Goal: Transaction & Acquisition: Purchase product/service

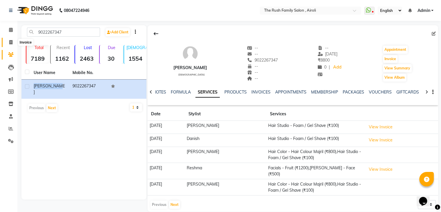
click at [10, 40] on icon at bounding box center [10, 42] width 3 height 4
select select "5419"
select select "service"
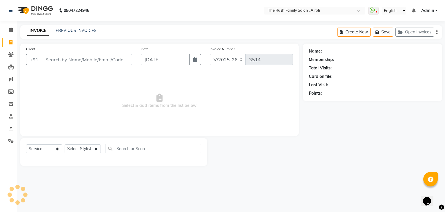
click at [82, 60] on input "Client" at bounding box center [87, 59] width 90 height 11
click at [9, 51] on span at bounding box center [11, 54] width 10 height 7
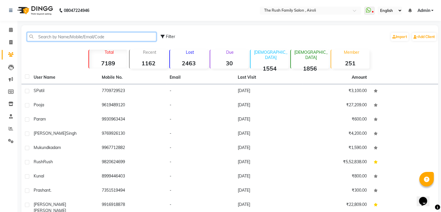
click at [73, 40] on input "text" at bounding box center [91, 36] width 129 height 9
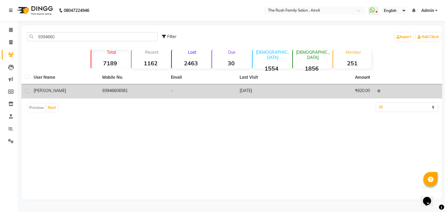
click at [42, 91] on span "Imtiyaz" at bounding box center [50, 90] width 32 height 5
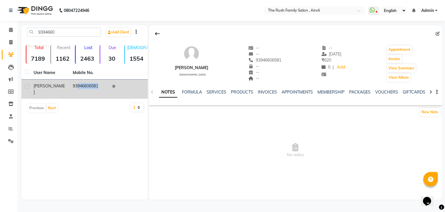
drag, startPoint x: 111, startPoint y: 89, endPoint x: 71, endPoint y: 88, distance: 40.6
click at [71, 88] on tr "Imtiyaz 93946606581" at bounding box center [84, 88] width 126 height 19
copy td "93946606581"
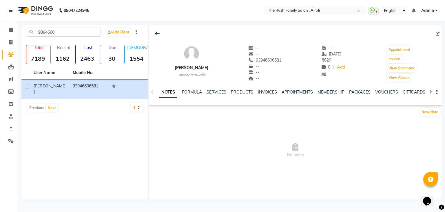
click at [219, 96] on div "NOTES FORMULA SERVICES PRODUCTS INVOICES APPOINTMENTS MEMBERSHIP PACKAGES VOUCH…" at bounding box center [288, 94] width 259 height 11
click at [218, 92] on link "SERVICES" at bounding box center [217, 91] width 20 height 5
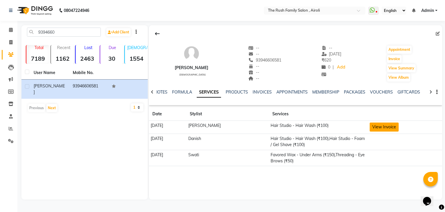
click at [372, 124] on button "View Invoice" at bounding box center [384, 126] width 29 height 9
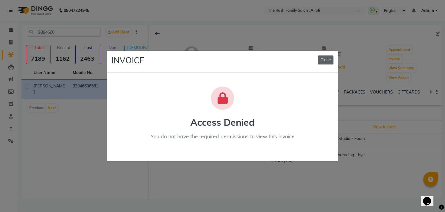
click at [329, 61] on button "Close" at bounding box center [326, 59] width 16 height 9
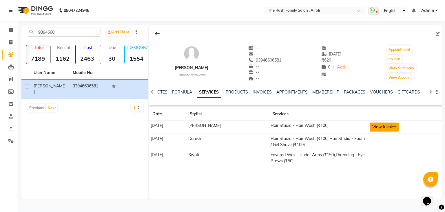
click at [373, 125] on button "View Invoice" at bounding box center [384, 126] width 29 height 9
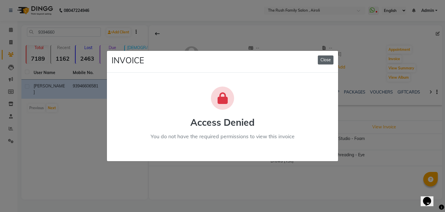
click at [322, 58] on button "Close" at bounding box center [326, 59] width 16 height 9
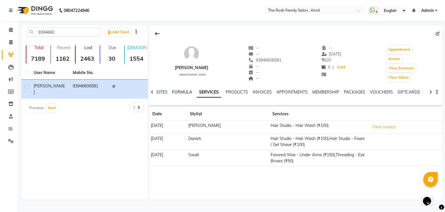
click at [178, 91] on link "FORMULA" at bounding box center [182, 91] width 20 height 5
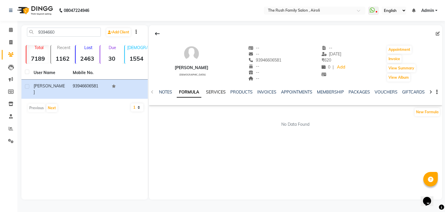
click at [218, 90] on link "SERVICES" at bounding box center [216, 91] width 20 height 5
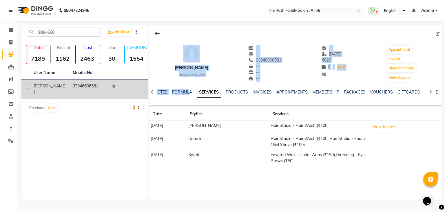
drag, startPoint x: 193, startPoint y: 85, endPoint x: 129, endPoint y: 89, distance: 64.5
click at [129, 89] on div "9394660 Add Client Total 7189 Recent 1162 Lost 2463 Due 30 Male 1554 Female 185…" at bounding box center [231, 112] width 421 height 174
drag, startPoint x: 101, startPoint y: 86, endPoint x: 64, endPoint y: 86, distance: 37.1
click at [64, 86] on tr "Imtiyaz 93946606581" at bounding box center [84, 88] width 126 height 19
copy tr "93946606581"
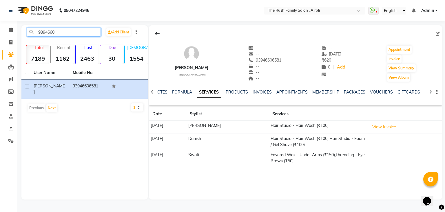
click at [82, 35] on input "9394660" at bounding box center [64, 32] width 74 height 9
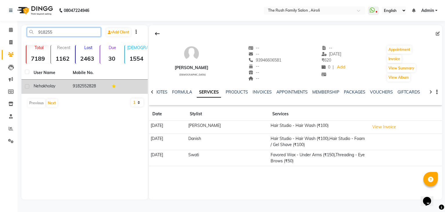
type input "918255"
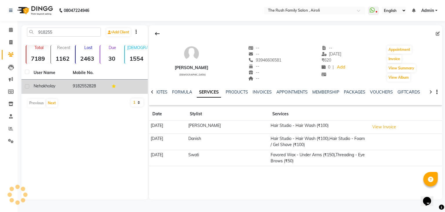
click at [63, 85] on div "Neha kholay" at bounding box center [50, 86] width 32 height 6
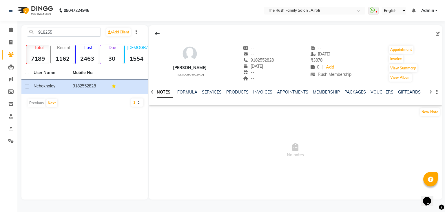
click at [210, 89] on div "SERVICES" at bounding box center [212, 92] width 20 height 6
click at [211, 93] on link "SERVICES" at bounding box center [212, 91] width 20 height 5
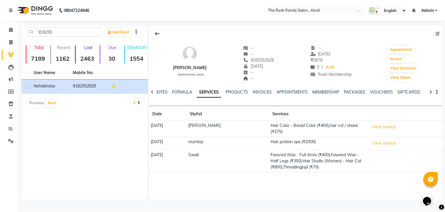
click at [381, 121] on td "View Invoice" at bounding box center [405, 129] width 74 height 16
click at [383, 129] on button "View Invoice" at bounding box center [384, 126] width 29 height 9
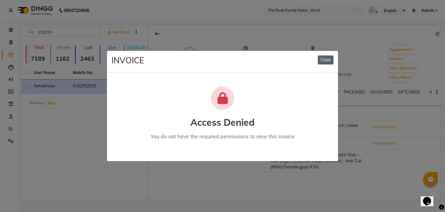
click at [323, 56] on button "Close" at bounding box center [326, 59] width 16 height 9
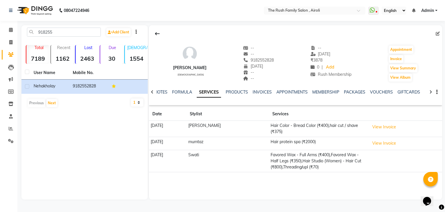
click at [168, 151] on td "11-07-2025" at bounding box center [168, 161] width 38 height 22
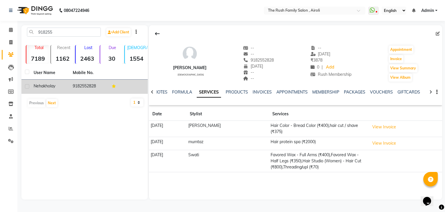
drag, startPoint x: 99, startPoint y: 86, endPoint x: 67, endPoint y: 90, distance: 31.5
click at [67, 90] on tr "Neha kholay 9182552828" at bounding box center [84, 86] width 126 height 14
copy tr "9182552828"
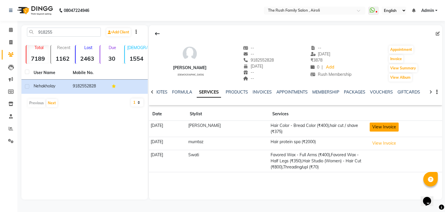
click at [377, 125] on button "View Invoice" at bounding box center [384, 126] width 29 height 9
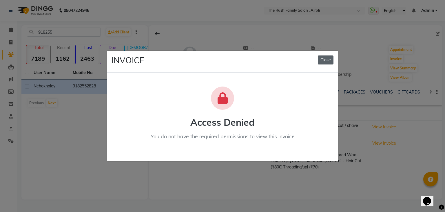
click at [330, 62] on button "Close" at bounding box center [326, 59] width 16 height 9
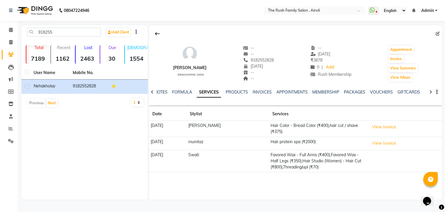
copy tr "9182552828"
click at [14, 40] on span at bounding box center [11, 42] width 10 height 7
select select "service"
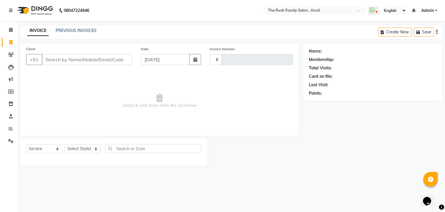
type input "3514"
select select "5419"
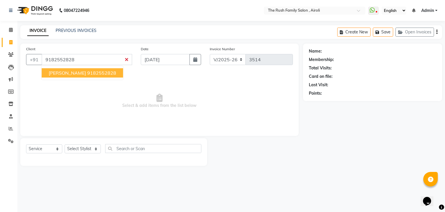
click at [87, 73] on ngb-highlight "9182552828" at bounding box center [101, 73] width 29 height 6
type input "9182552828"
select select "1: Object"
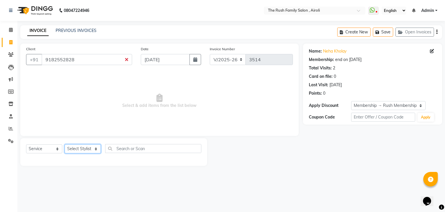
click at [77, 151] on select "Select Stylist [PERSON_NAME] [PERSON_NAME] Danish Guddi [PERSON_NAME] [PERSON_N…" at bounding box center [83, 148] width 36 height 9
select select "65380"
click at [65, 144] on select "Select Stylist Ajaz Alvira Asif Danish Guddi Jayesh Josh mumtaz Naeem Neha Riya…" at bounding box center [83, 148] width 36 height 9
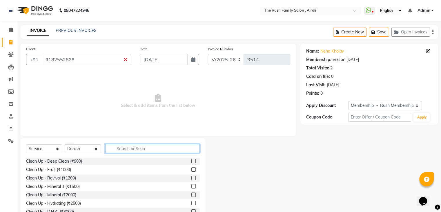
click at [131, 152] on input "text" at bounding box center [152, 148] width 94 height 9
click at [111, 148] on input "text" at bounding box center [152, 148] width 94 height 9
click at [124, 147] on input "text" at bounding box center [152, 148] width 94 height 9
click at [136, 150] on input "text" at bounding box center [152, 148] width 94 height 9
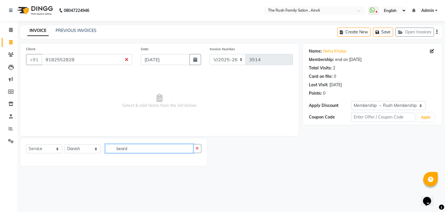
click at [131, 149] on input "beard" at bounding box center [149, 148] width 88 height 9
type input "beard"
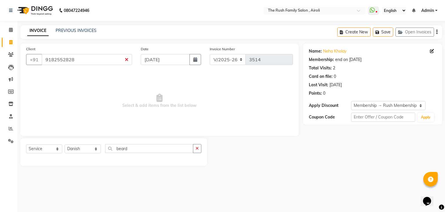
click at [75, 142] on div "Select Service Product Membership Package Voucher Prepaid Gift Card Select Styl…" at bounding box center [113, 152] width 187 height 28
click at [76, 150] on select "Select Stylist Ajaz Alvira Asif Danish Guddi Jayesh Josh mumtaz Naeem Neha Riya…" at bounding box center [83, 148] width 36 height 9
select select "87642"
click at [65, 144] on select "Select Stylist Ajaz Alvira Asif Danish Guddi Jayesh Josh mumtaz Naeem Neha Riya…" at bounding box center [83, 148] width 36 height 9
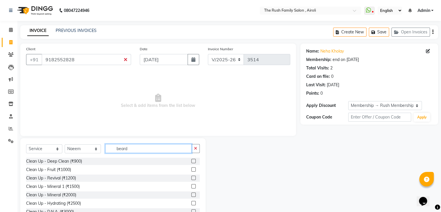
click at [132, 150] on input "beard" at bounding box center [148, 148] width 86 height 9
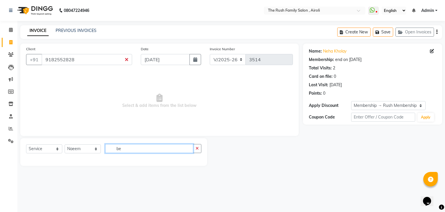
type input "b"
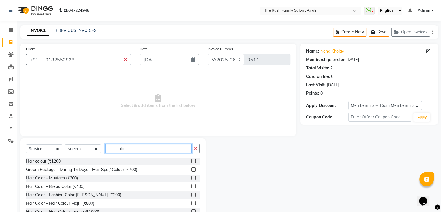
type input "colo"
click at [191, 187] on label at bounding box center [193, 186] width 4 height 4
click at [191, 187] on input "checkbox" at bounding box center [193, 186] width 4 height 4
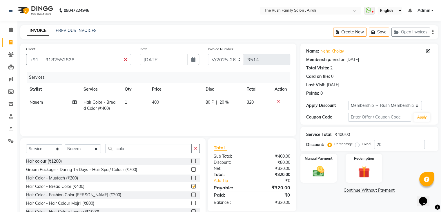
checkbox input "false"
click at [138, 150] on input "colo" at bounding box center [148, 148] width 86 height 9
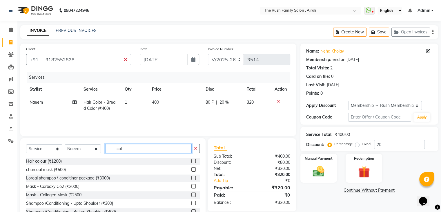
type input "colo"
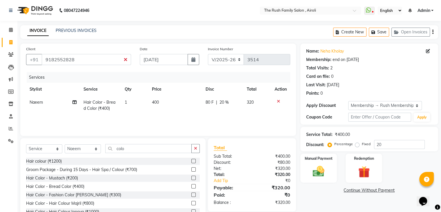
click at [191, 201] on label at bounding box center [193, 203] width 4 height 4
click at [191, 201] on input "checkbox" at bounding box center [193, 203] width 4 height 4
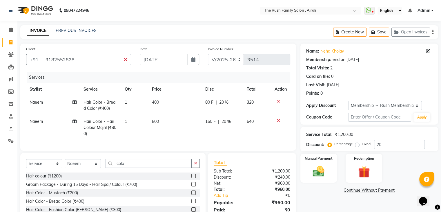
checkbox input "false"
click at [133, 168] on input "colo" at bounding box center [148, 163] width 86 height 9
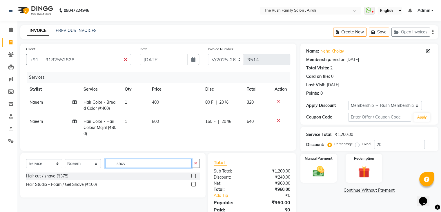
type input "shav"
click at [193, 186] on label at bounding box center [193, 184] width 4 height 4
click at [193, 186] on input "checkbox" at bounding box center [193, 184] width 4 height 4
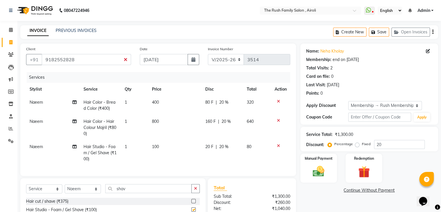
checkbox input "false"
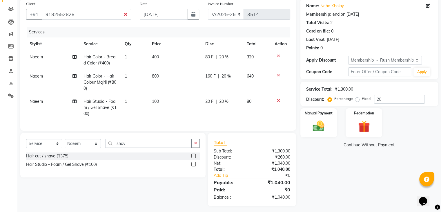
scroll to position [53, 0]
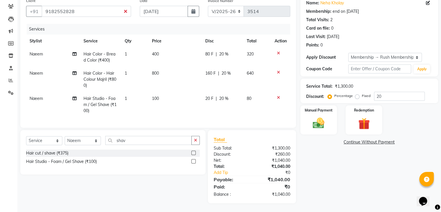
click at [206, 51] on span "80 F" at bounding box center [209, 54] width 8 height 6
select select "87642"
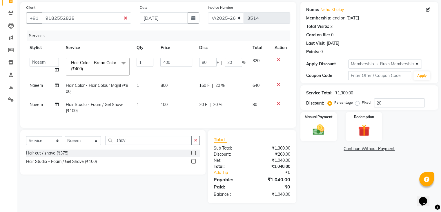
scroll to position [46, 0]
click at [206, 49] on th "Disc" at bounding box center [222, 47] width 53 height 13
click at [205, 58] on input "80" at bounding box center [207, 62] width 17 height 9
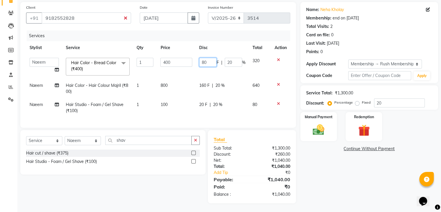
click at [205, 58] on input "80" at bounding box center [207, 62] width 17 height 9
type input "150"
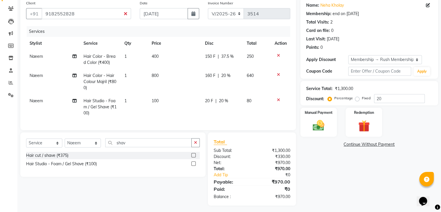
click at [195, 71] on tbody "Naeem Hair Color - Bread Color (₹400) 1 400 150 F | 37.5 % 250 Naeem Hair Color…" at bounding box center [158, 85] width 264 height 70
click at [209, 74] on span "160 F" at bounding box center [210, 75] width 10 height 6
select select "87642"
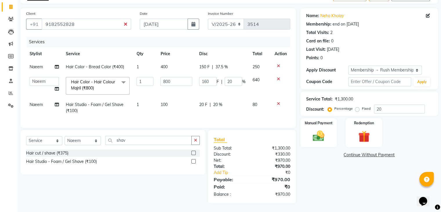
scroll to position [40, 0]
click at [209, 77] on input "160" at bounding box center [207, 81] width 17 height 9
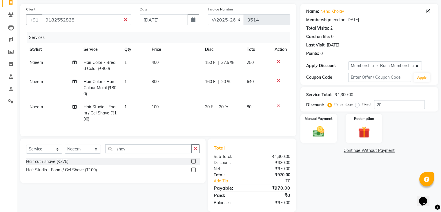
click at [204, 94] on tbody "Naeem Hair Color - Bread Color (₹400) 1 400 150 F | 37.5 % 250 Naeem Hair Color…" at bounding box center [158, 91] width 264 height 70
click at [206, 108] on span "20 F" at bounding box center [209, 107] width 8 height 6
click at [206, 108] on td "20 F | 20 %" at bounding box center [222, 112] width 42 height 25
select select "87642"
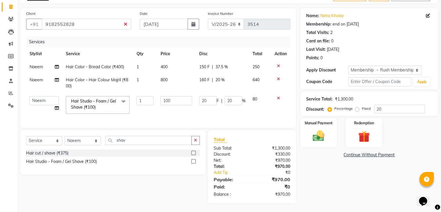
click at [206, 108] on td "20 F | 20 %" at bounding box center [222, 104] width 53 height 25
click at [206, 98] on input "20" at bounding box center [207, 100] width 17 height 9
click at [203, 63] on td "150 F | 37.5 %" at bounding box center [222, 66] width 53 height 13
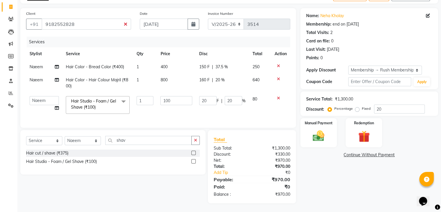
select select "87642"
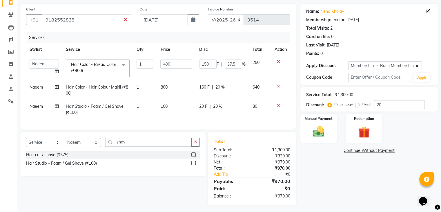
click at [203, 63] on input "150" at bounding box center [207, 63] width 17 height 9
type input "200"
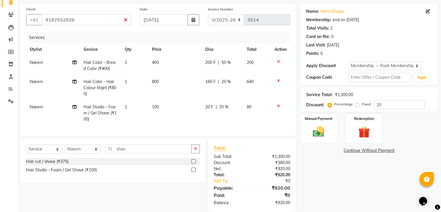
click at [196, 69] on tr "Naeem Hair Color - Bread Color (₹400) 1 400 200 F | 50 % 200" at bounding box center [158, 65] width 264 height 19
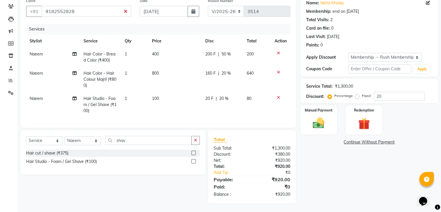
scroll to position [53, 0]
click at [207, 95] on span "20 F" at bounding box center [209, 98] width 8 height 6
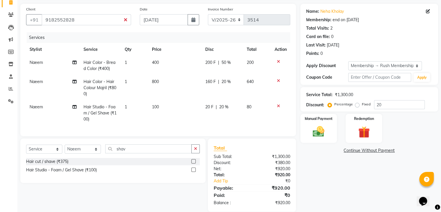
select select "87642"
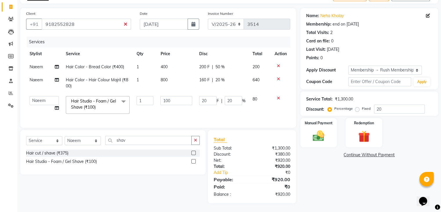
click at [207, 96] on input "20" at bounding box center [207, 100] width 17 height 9
type input "50"
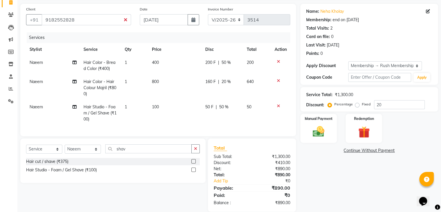
click at [206, 109] on td "50 F | 50 %" at bounding box center [222, 112] width 41 height 25
select select "87642"
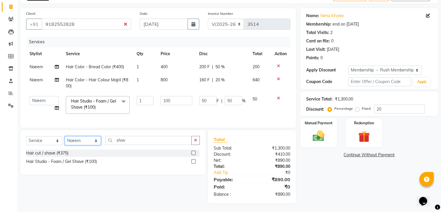
click at [87, 141] on select "Select Stylist Ajaz Alvira Asif Danish Guddi Jayesh Josh mumtaz Naeem Neha Riya…" at bounding box center [83, 140] width 36 height 9
select select "60158"
click at [65, 136] on select "Select Stylist Ajaz Alvira Asif Danish Guddi Jayesh Josh mumtaz Naeem Neha Riya…" at bounding box center [83, 140] width 36 height 9
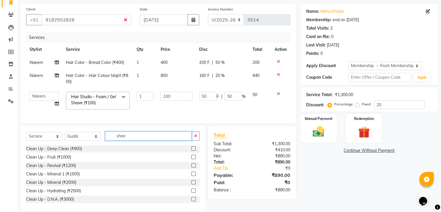
click at [121, 140] on input "shav" at bounding box center [148, 135] width 86 height 9
type input "C"
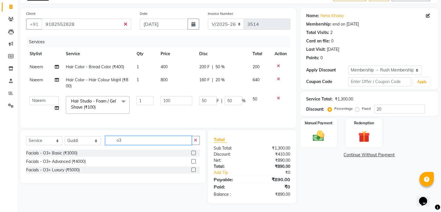
type input "o3"
click at [193, 151] on label at bounding box center [193, 152] width 4 height 4
click at [193, 151] on input "checkbox" at bounding box center [193, 153] width 4 height 4
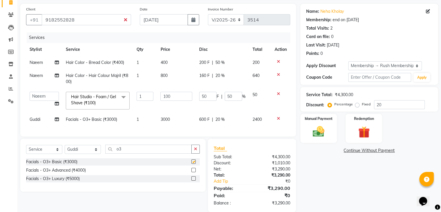
checkbox input "false"
click at [199, 120] on span "600 F" at bounding box center [204, 119] width 10 height 6
select select "60158"
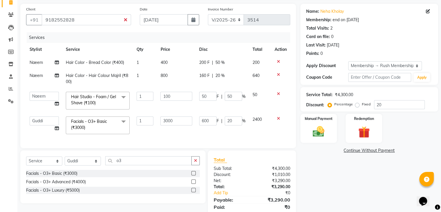
click at [199, 120] on input "600" at bounding box center [207, 120] width 17 height 9
type input "1500"
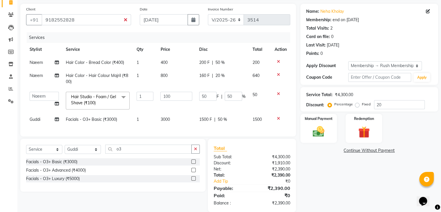
click at [163, 152] on div "Client +91 9182552828 Date 01-09-2025 Invoice Number V/2025 V/2025-26 3514 Serv…" at bounding box center [158, 108] width 284 height 208
click at [143, 153] on input "o3" at bounding box center [148, 148] width 86 height 9
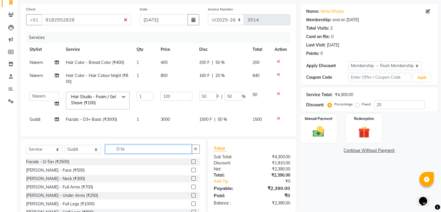
type input "D ta"
click at [191, 172] on label at bounding box center [193, 170] width 4 height 4
click at [191, 172] on input "checkbox" at bounding box center [193, 170] width 4 height 4
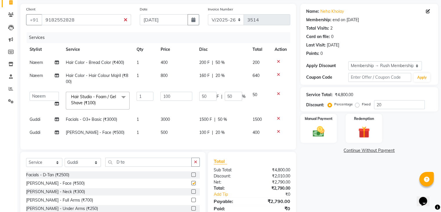
checkbox input "false"
click at [203, 133] on span "100 F" at bounding box center [204, 132] width 10 height 6
select select "60158"
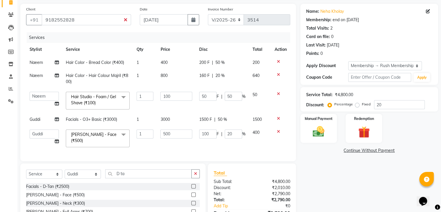
click at [203, 133] on input "100" at bounding box center [207, 133] width 17 height 9
type input "200"
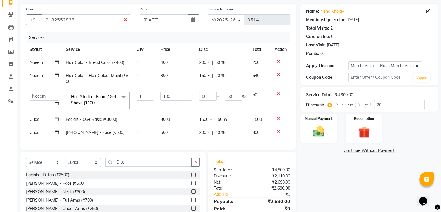
click at [194, 149] on div "Client +91 9182552828 Date 01-09-2025 Invoice Number V/2025 V/2025-26 3514 Serv…" at bounding box center [158, 76] width 276 height 145
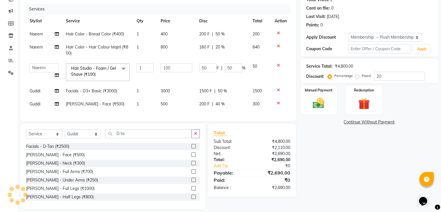
scroll to position [79, 0]
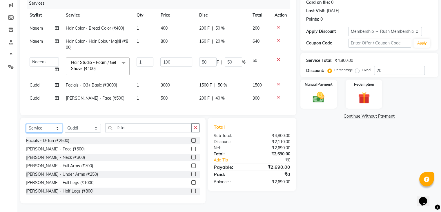
click at [40, 127] on select "Select Service Product Membership Package Voucher Prepaid Gift Card" at bounding box center [44, 127] width 36 height 9
select select "product"
click at [26, 123] on select "Select Service Product Membership Package Voucher Prepaid Gift Card" at bounding box center [44, 127] width 36 height 9
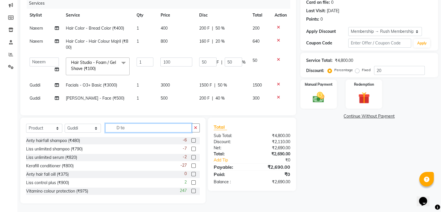
click at [125, 130] on input "D ta" at bounding box center [148, 127] width 86 height 9
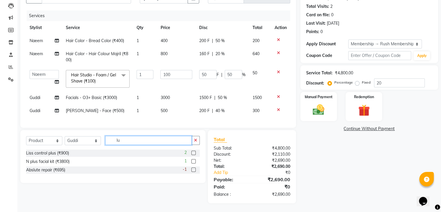
scroll to position [0, 0]
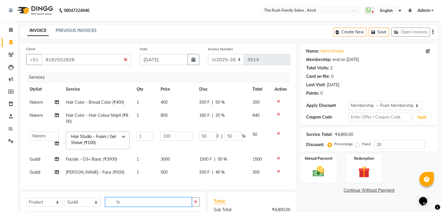
type input "lu"
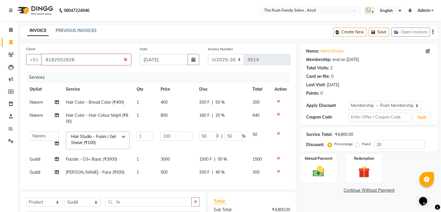
click at [90, 60] on input "9182552828" at bounding box center [86, 59] width 89 height 11
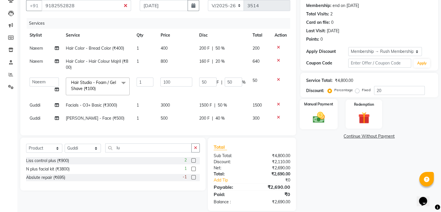
click at [306, 122] on div "Manual Payment" at bounding box center [318, 114] width 38 height 30
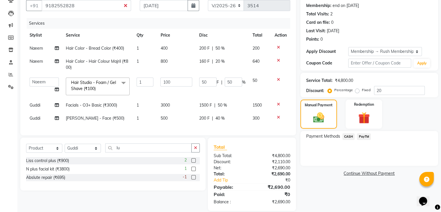
click at [365, 136] on span "PayTM" at bounding box center [364, 136] width 14 height 7
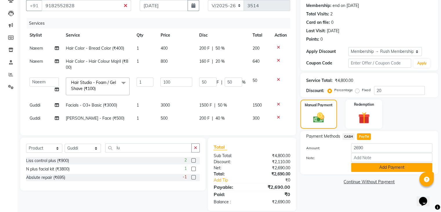
click at [362, 166] on button "Add Payment" at bounding box center [391, 167] width 81 height 9
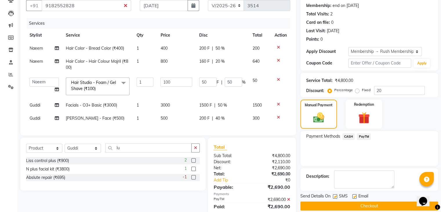
scroll to position [78, 0]
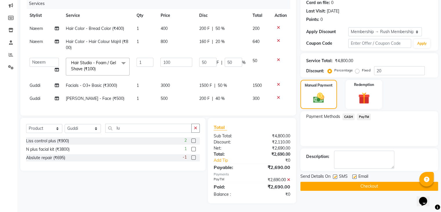
click at [336, 174] on label at bounding box center [335, 176] width 4 height 4
click at [336, 175] on input "checkbox" at bounding box center [335, 177] width 4 height 4
checkbox input "false"
click at [353, 174] on label at bounding box center [354, 176] width 4 height 4
click at [353, 175] on input "checkbox" at bounding box center [354, 177] width 4 height 4
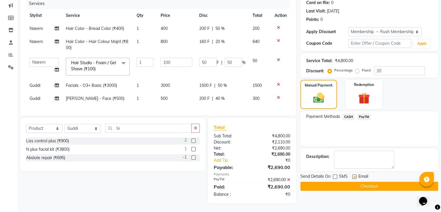
checkbox input "false"
click at [350, 181] on button "Checkout" at bounding box center [369, 185] width 138 height 9
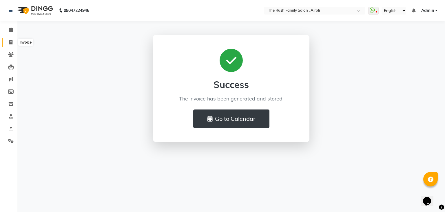
click at [8, 43] on span at bounding box center [11, 42] width 10 height 7
select select "service"
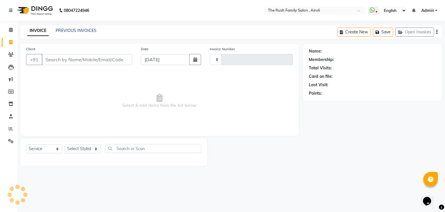
type input "3515"
select select "5419"
click at [10, 139] on icon at bounding box center [11, 141] width 6 height 4
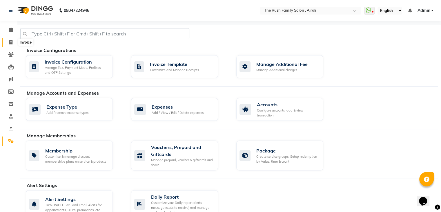
click at [10, 41] on icon at bounding box center [10, 42] width 3 height 4
select select "5419"
select select "service"
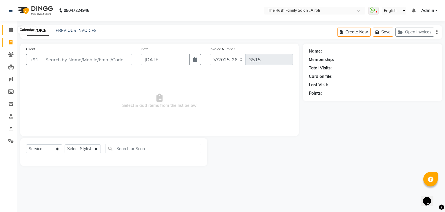
click at [11, 31] on icon at bounding box center [11, 30] width 4 height 4
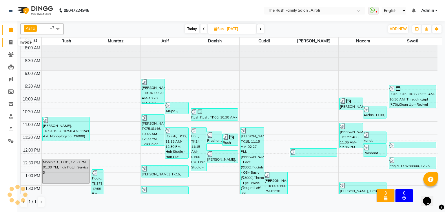
click at [9, 40] on icon at bounding box center [10, 42] width 3 height 4
select select "service"
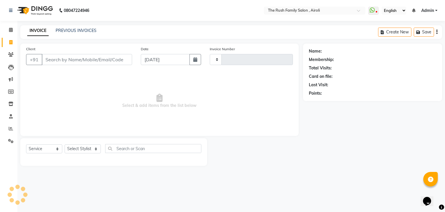
type input "3515"
select select "5419"
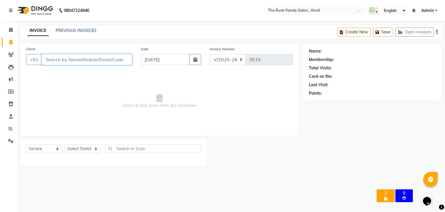
click at [70, 59] on input "Client" at bounding box center [87, 59] width 90 height 11
click at [55, 62] on input "Client" at bounding box center [87, 59] width 90 height 11
click at [83, 63] on input "Client" at bounding box center [87, 59] width 90 height 11
click at [92, 61] on input "9004724363" at bounding box center [72, 59] width 61 height 11
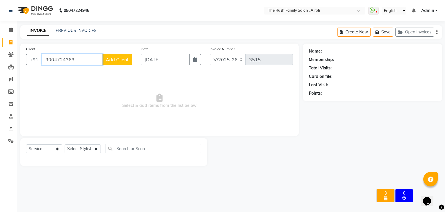
click at [92, 61] on input "9004724363" at bounding box center [72, 59] width 61 height 11
type input "9004724363"
click at [87, 77] on span "Select & add items from the list below" at bounding box center [159, 101] width 267 height 58
click at [109, 61] on span "Add Client" at bounding box center [117, 60] width 23 height 6
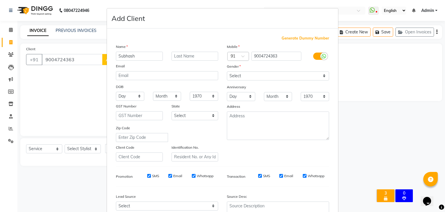
type input "Subhash"
click at [182, 59] on input "text" at bounding box center [195, 56] width 47 height 9
type input "Jadhav"
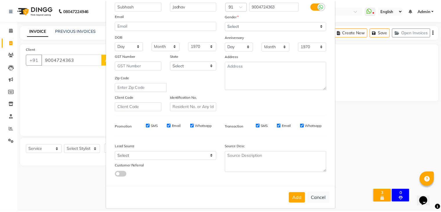
scroll to position [59, 0]
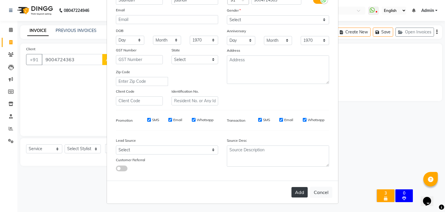
click at [293, 190] on button "Add" at bounding box center [300, 192] width 16 height 10
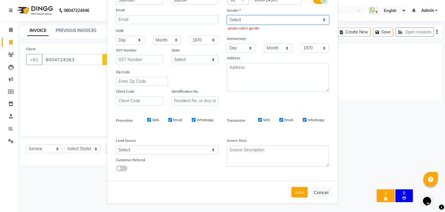
click at [284, 21] on select "Select Male Female Other Prefer Not To Say" at bounding box center [278, 19] width 102 height 9
select select "male"
click at [227, 15] on select "Select Male Female Other Prefer Not To Say" at bounding box center [278, 19] width 102 height 9
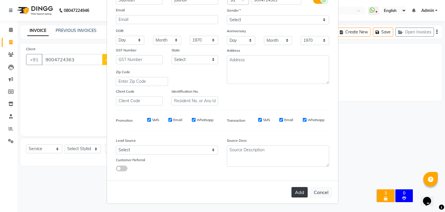
click at [297, 188] on button "Add" at bounding box center [300, 192] width 16 height 10
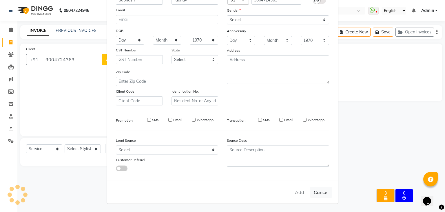
select select
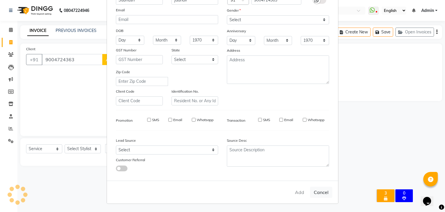
select select
checkbox input "false"
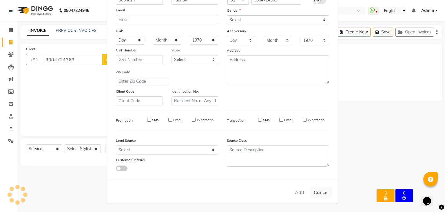
checkbox input "false"
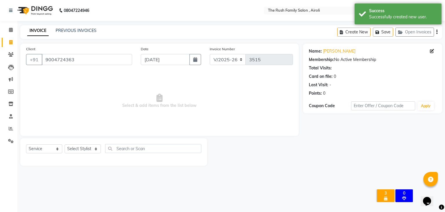
click at [81, 154] on div "Select Service Product Membership Package Voucher Prepaid Gift Card Select Styl…" at bounding box center [113, 151] width 175 height 14
click at [83, 152] on select "Select Stylist [PERSON_NAME] [PERSON_NAME] Danish Guddi [PERSON_NAME] [PERSON_N…" at bounding box center [83, 148] width 36 height 9
select select "88452"
click at [65, 144] on select "Select Stylist [PERSON_NAME] [PERSON_NAME] Danish Guddi [PERSON_NAME] [PERSON_N…" at bounding box center [83, 148] width 36 height 9
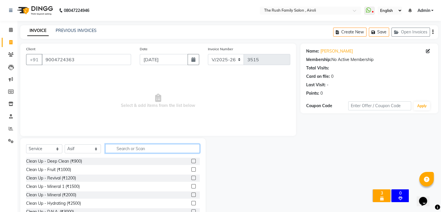
click at [146, 146] on input "text" at bounding box center [152, 148] width 94 height 9
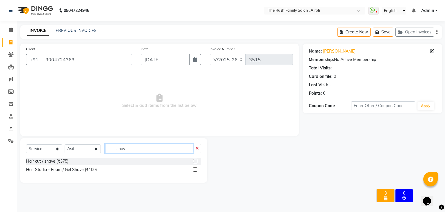
type input "shav"
click at [195, 169] on label at bounding box center [195, 169] width 4 height 4
click at [195, 169] on input "checkbox" at bounding box center [195, 170] width 4 height 4
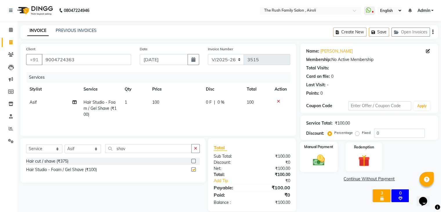
checkbox input "false"
click at [322, 159] on img at bounding box center [318, 160] width 19 height 14
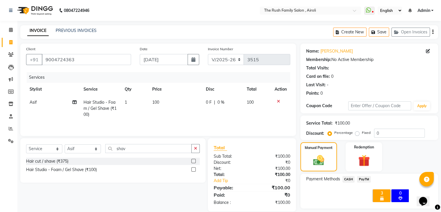
click at [348, 179] on span "CASH" at bounding box center [348, 179] width 12 height 7
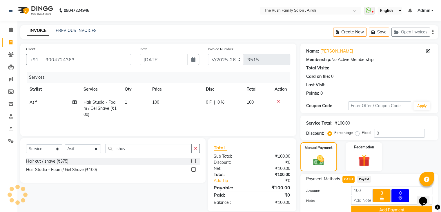
scroll to position [26, 0]
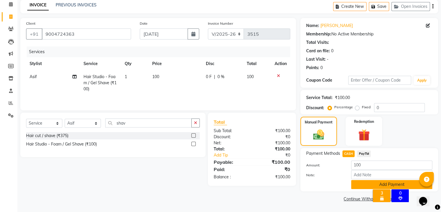
click at [353, 186] on button "Add Payment" at bounding box center [391, 184] width 81 height 9
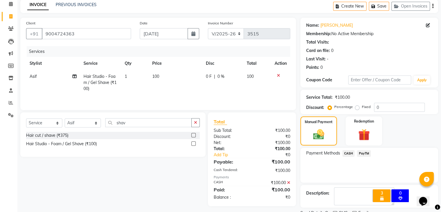
scroll to position [50, 0]
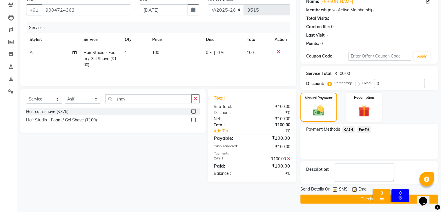
click at [334, 190] on label at bounding box center [335, 189] width 4 height 4
click at [334, 190] on input "checkbox" at bounding box center [335, 190] width 4 height 4
checkbox input "false"
click at [353, 190] on label at bounding box center [354, 189] width 4 height 4
click at [353, 190] on input "checkbox" at bounding box center [354, 190] width 4 height 4
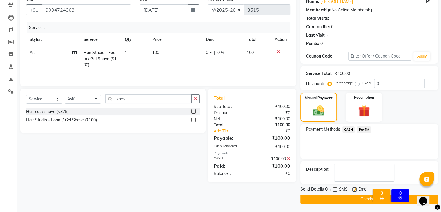
checkbox input "false"
click at [350, 195] on button "Checkout" at bounding box center [369, 198] width 138 height 9
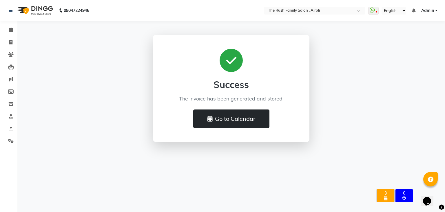
click at [243, 122] on button "Go to Calendar" at bounding box center [231, 118] width 76 height 19
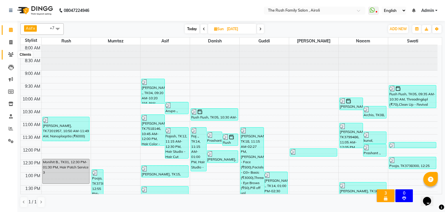
click at [9, 53] on icon at bounding box center [11, 54] width 6 height 4
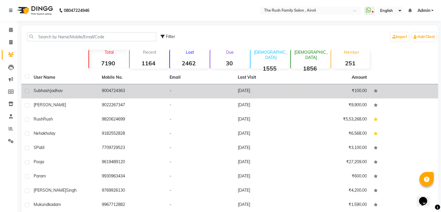
click at [48, 92] on span "Subhash" at bounding box center [42, 90] width 16 height 5
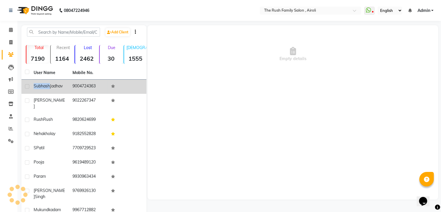
click at [48, 92] on td "Subhash Jadhav" at bounding box center [49, 86] width 39 height 14
click at [105, 89] on td "9004724363" at bounding box center [88, 86] width 39 height 14
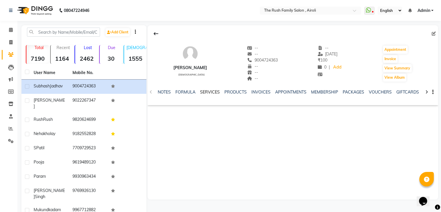
click at [210, 90] on link "SERVICES" at bounding box center [210, 91] width 20 height 5
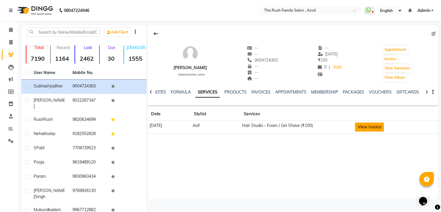
click at [378, 125] on button "View Invoice" at bounding box center [369, 126] width 29 height 9
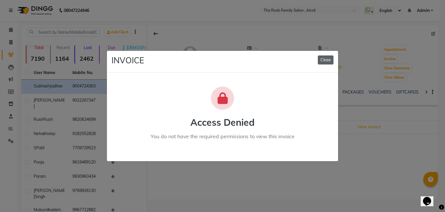
click at [327, 59] on button "Close" at bounding box center [326, 59] width 16 height 9
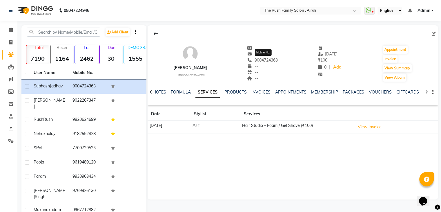
click at [265, 62] on span "9004724363" at bounding box center [262, 59] width 31 height 5
copy span "9004724363"
click at [13, 42] on span at bounding box center [11, 42] width 10 height 7
select select "5419"
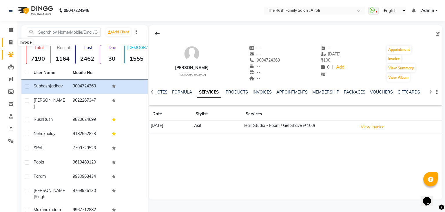
select select "service"
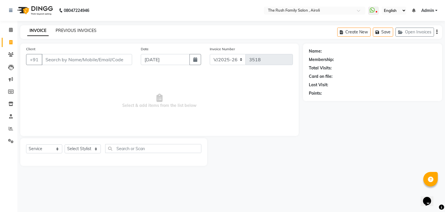
click at [83, 33] on link "PREVIOUS INVOICES" at bounding box center [76, 30] width 41 height 5
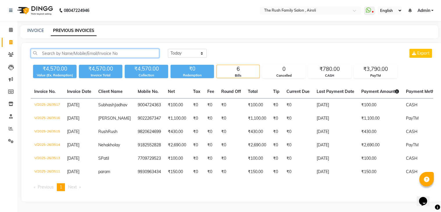
click at [92, 50] on input "text" at bounding box center [95, 53] width 128 height 9
paste input "9004724363"
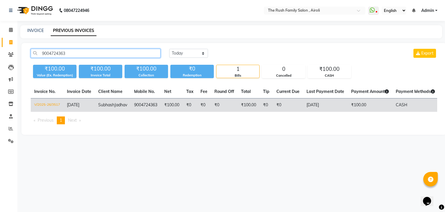
type input "9004724363"
click at [149, 104] on td "9004724363" at bounding box center [146, 105] width 30 height 14
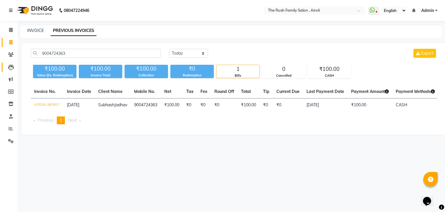
click at [2, 70] on link "Leads" at bounding box center [9, 67] width 14 height 10
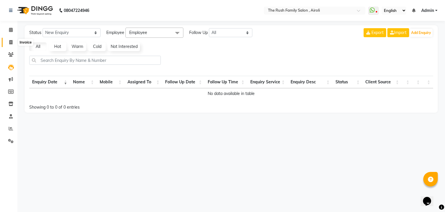
click at [11, 42] on icon at bounding box center [10, 42] width 3 height 4
select select "service"
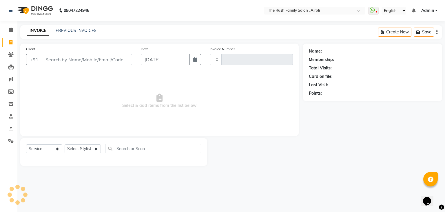
type input "3518"
select select "5419"
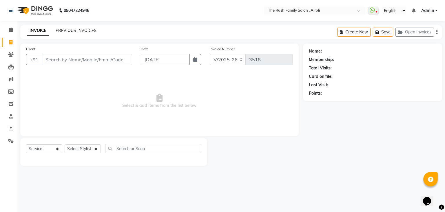
click at [79, 29] on link "PREVIOUS INVOICES" at bounding box center [76, 30] width 41 height 5
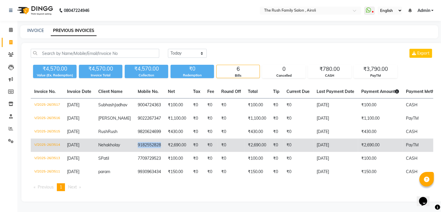
drag, startPoint x: 154, startPoint y: 151, endPoint x: 130, endPoint y: 152, distance: 24.6
click at [134, 152] on td "9182552828" at bounding box center [149, 144] width 30 height 13
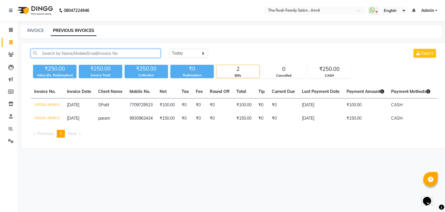
click at [110, 54] on input "text" at bounding box center [96, 53] width 130 height 9
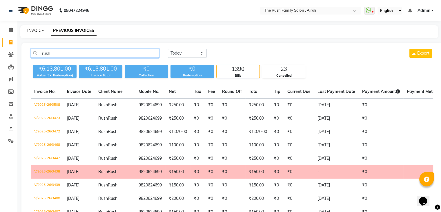
type input "rush"
click at [32, 30] on link "INVOICE" at bounding box center [35, 30] width 17 height 5
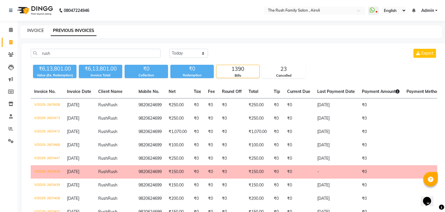
select select "5419"
select select "service"
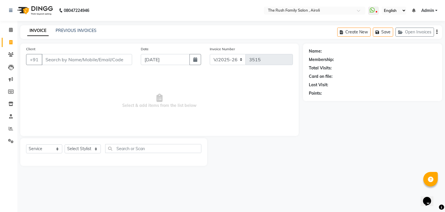
click at [63, 57] on input "Client" at bounding box center [87, 59] width 90 height 11
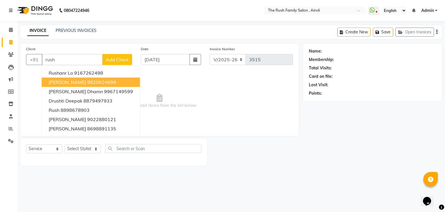
click at [60, 84] on span "Rush Rush" at bounding box center [67, 82] width 37 height 6
type input "9820624699"
select select "1: Object"
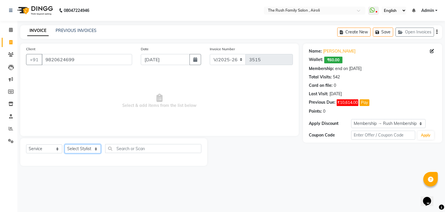
click at [83, 148] on select "Select Stylist Ajaz Alvira Asif Danish Guddi Jayesh Josh mumtaz Naeem Neha Riya…" at bounding box center [83, 148] width 36 height 9
click at [65, 144] on select "Select Stylist Ajaz Alvira Asif Danish Guddi Jayesh Josh mumtaz Naeem Neha Riya…" at bounding box center [83, 148] width 36 height 9
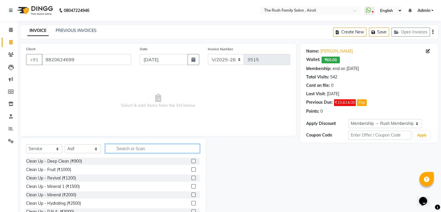
click at [116, 149] on input "text" at bounding box center [152, 148] width 94 height 9
click at [77, 149] on select "Select Stylist [PERSON_NAME] [PERSON_NAME] Danish Guddi [PERSON_NAME] [PERSON_N…" at bounding box center [83, 148] width 36 height 9
select select "87642"
click at [65, 144] on select "Select Stylist [PERSON_NAME] [PERSON_NAME] Danish Guddi [PERSON_NAME] [PERSON_N…" at bounding box center [83, 148] width 36 height 9
click at [118, 148] on input "text" at bounding box center [152, 148] width 94 height 9
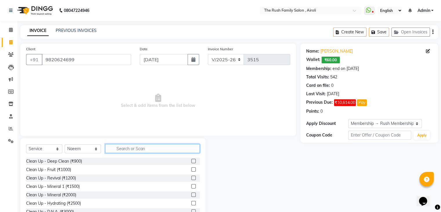
click at [118, 148] on input "text" at bounding box center [152, 148] width 94 height 9
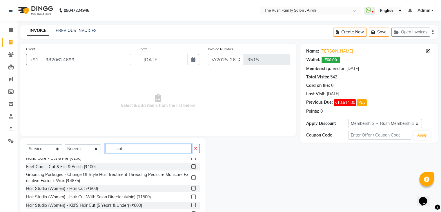
scroll to position [22, 0]
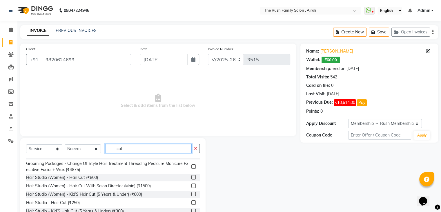
type input "cut"
click at [191, 202] on label at bounding box center [193, 202] width 4 height 4
click at [191, 202] on input "checkbox" at bounding box center [193, 203] width 4 height 4
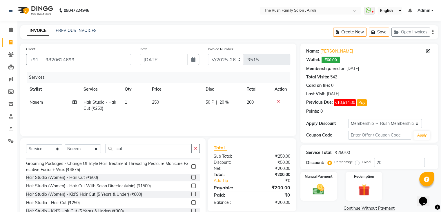
click at [191, 202] on label at bounding box center [193, 202] width 4 height 4
click at [191, 202] on input "checkbox" at bounding box center [193, 203] width 4 height 4
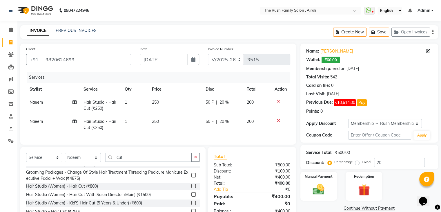
click at [191, 198] on div at bounding box center [193, 195] width 4 height 6
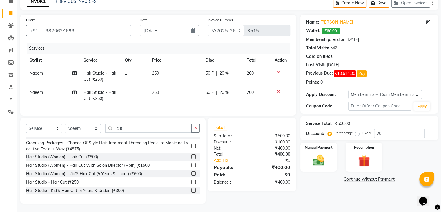
scroll to position [34, 0]
click at [191, 181] on label at bounding box center [193, 181] width 4 height 4
click at [191, 181] on input "checkbox" at bounding box center [193, 182] width 4 height 4
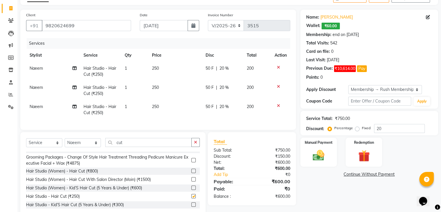
checkbox input "false"
click at [39, 85] on span "Naeem" at bounding box center [36, 87] width 13 height 5
select select "87642"
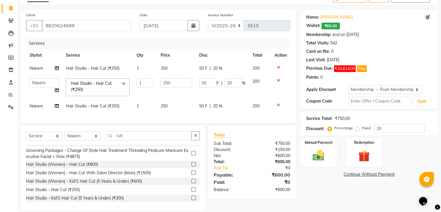
click at [39, 85] on select "Ajaz Alvira Asif Danish Guddi Jayesh Josh mumtaz Naeem Neha Riya Rush Swati" at bounding box center [44, 82] width 29 height 9
select select "65380"
click at [165, 69] on span "250" at bounding box center [163, 67] width 7 height 5
select select "87642"
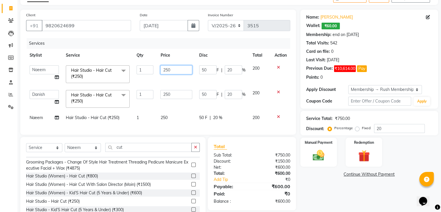
click at [167, 69] on input "250" at bounding box center [176, 69] width 32 height 9
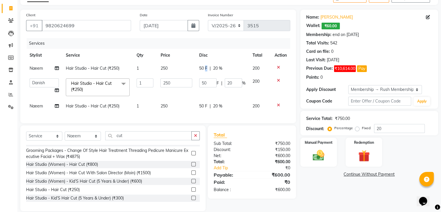
click at [205, 67] on span "50 F" at bounding box center [203, 68] width 8 height 6
select select "87642"
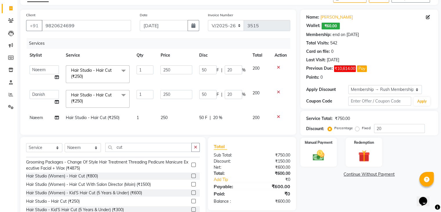
click at [205, 67] on input "50" at bounding box center [207, 69] width 17 height 9
type input "120"
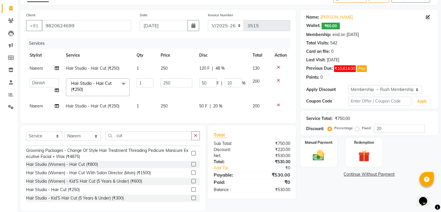
click at [185, 77] on tbody "Naeem Hair Studio - Hair Cut (₹250) 1 250 120 F | 48 % 130 Ajaz Alvira Asif Dan…" at bounding box center [158, 87] width 264 height 51
click at [174, 83] on input "250" at bounding box center [176, 82] width 32 height 9
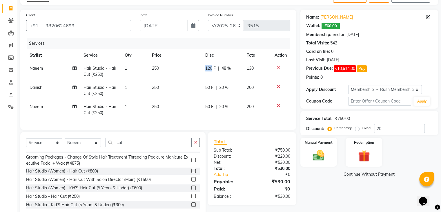
click at [204, 79] on td "120 F | 48 %" at bounding box center [222, 71] width 41 height 19
select select "87642"
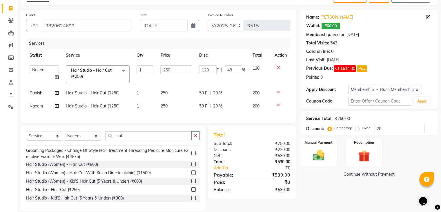
drag, startPoint x: 204, startPoint y: 79, endPoint x: 201, endPoint y: 90, distance: 11.4
click at [201, 90] on tbody "Ajaz Alvira Asif Danish Guddi Jayesh Josh mumtaz Naeem Neha Riya Rush Swati Hai…" at bounding box center [158, 87] width 264 height 51
click at [201, 90] on span "50 F" at bounding box center [203, 93] width 8 height 6
select select "65380"
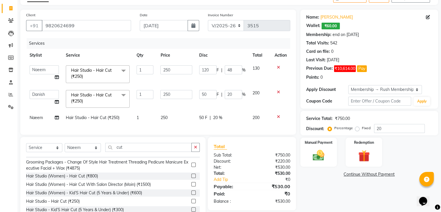
click at [201, 90] on input "50" at bounding box center [207, 94] width 17 height 9
type input "100"
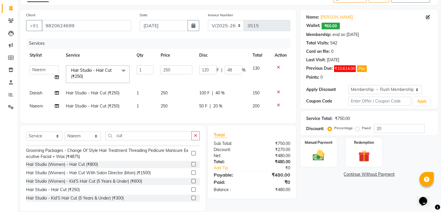
click at [190, 99] on tbody "Ajaz Alvira Asif Danish Guddi Jayesh Josh mumtaz Naeem Neha Riya Rush Swati Hai…" at bounding box center [158, 87] width 264 height 51
click at [201, 107] on span "50 F" at bounding box center [203, 106] width 8 height 6
select select "87642"
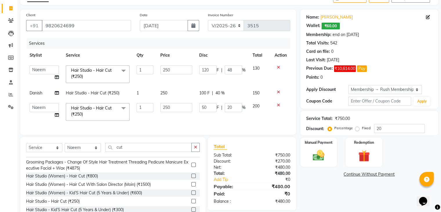
click at [201, 107] on input "50" at bounding box center [207, 107] width 17 height 9
type input "100"
click at [199, 108] on input "100" at bounding box center [207, 107] width 17 height 9
click at [192, 116] on div "Services Stylist Service Qty Price Disc Total Action Ajaz Alvira Asif Danish Gu…" at bounding box center [158, 83] width 264 height 91
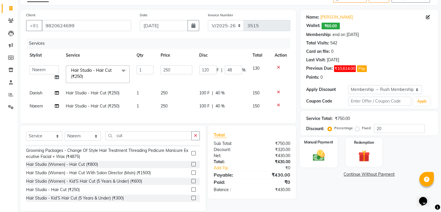
click at [330, 139] on label "Manual Payment" at bounding box center [318, 142] width 29 height 6
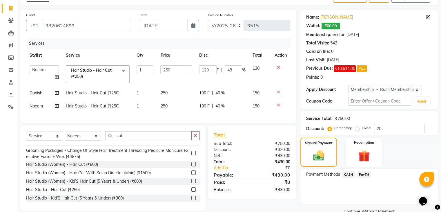
click at [346, 174] on span "CASH" at bounding box center [348, 174] width 12 height 7
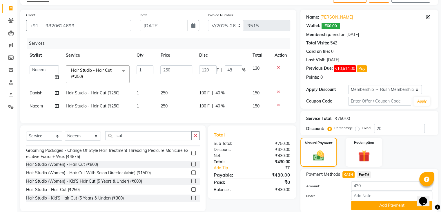
scroll to position [55, 0]
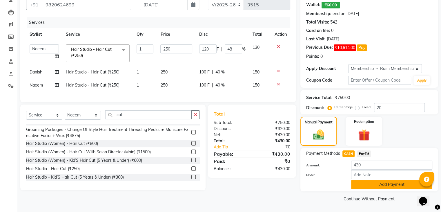
click at [364, 188] on button "Add Payment" at bounding box center [391, 184] width 81 height 9
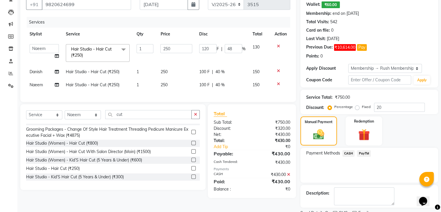
scroll to position [79, 0]
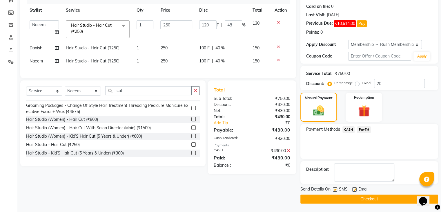
click at [332, 188] on div "Send Details On SMS Email" at bounding box center [369, 189] width 138 height 7
click at [334, 188] on label at bounding box center [335, 189] width 4 height 4
click at [334, 188] on input "checkbox" at bounding box center [335, 190] width 4 height 4
checkbox input "false"
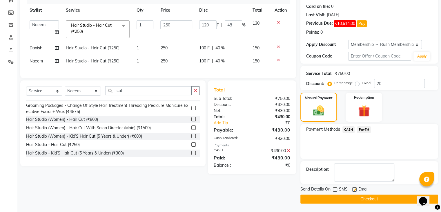
click at [353, 188] on label at bounding box center [354, 189] width 4 height 4
click at [353, 188] on input "checkbox" at bounding box center [354, 190] width 4 height 4
checkbox input "false"
click at [349, 197] on button "Checkout" at bounding box center [369, 198] width 138 height 9
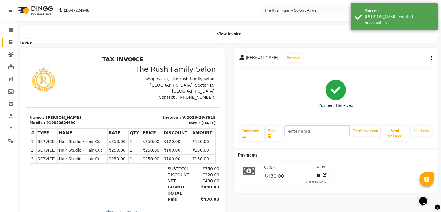
click at [10, 41] on icon at bounding box center [10, 42] width 3 height 4
select select "5419"
select select "service"
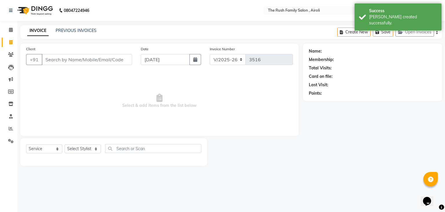
click at [54, 61] on input "Client" at bounding box center [87, 59] width 90 height 11
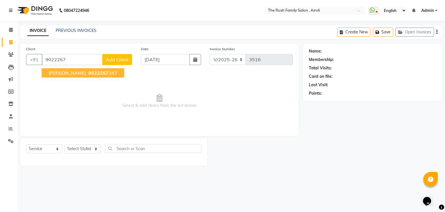
click at [49, 72] on span "[PERSON_NAME]" at bounding box center [67, 73] width 37 height 6
type input "9022267347"
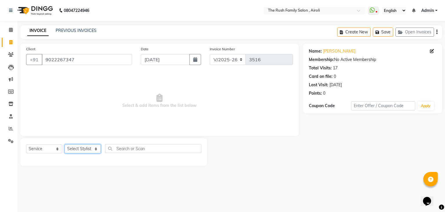
click at [90, 153] on select "Select Stylist Ajaz Alvira Asif Danish Guddi Jayesh Josh mumtaz Naeem Neha Riya…" at bounding box center [83, 148] width 36 height 9
select select "87642"
click at [65, 144] on select "Select Stylist Ajaz Alvira Asif Danish Guddi Jayesh Josh mumtaz Naeem Neha Riya…" at bounding box center [83, 148] width 36 height 9
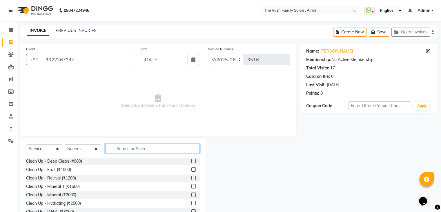
click at [132, 148] on input "text" at bounding box center [152, 148] width 94 height 9
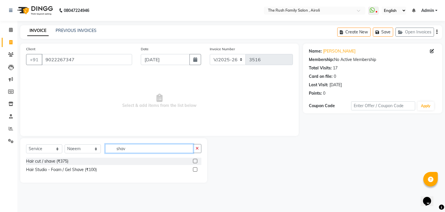
type input "shav"
click at [195, 170] on label at bounding box center [195, 169] width 4 height 4
click at [195, 170] on input "checkbox" at bounding box center [195, 170] width 4 height 4
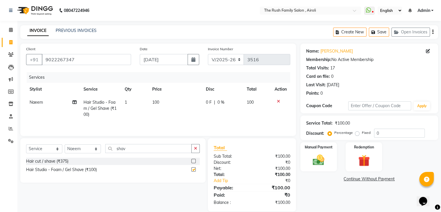
checkbox input "false"
click at [144, 153] on div "Select Service Product Membership Package Voucher Prepaid Gift Card Select Styl…" at bounding box center [113, 151] width 174 height 14
click at [141, 152] on input "shav" at bounding box center [148, 148] width 86 height 9
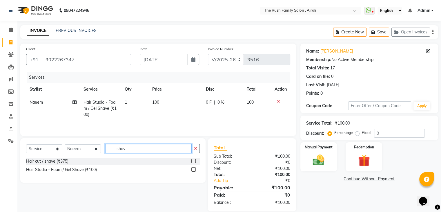
click at [141, 152] on input "shav" at bounding box center [148, 148] width 86 height 9
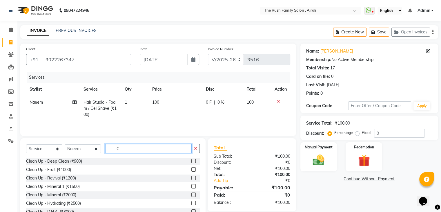
type input "Cl"
drag, startPoint x: 201, startPoint y: 185, endPoint x: 200, endPoint y: 197, distance: 12.5
click at [200, 197] on div "Select Service Product Membership Package Voucher Prepaid Gift Card Select Styl…" at bounding box center [112, 180] width 185 height 85
click at [132, 152] on input "Cl" at bounding box center [148, 148] width 86 height 9
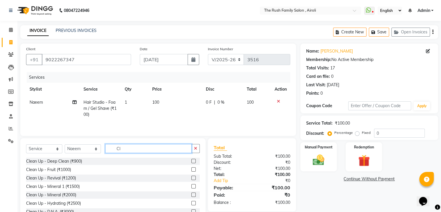
click at [132, 152] on input "Cl" at bounding box center [148, 148] width 86 height 9
click at [191, 161] on label at bounding box center [193, 161] width 4 height 4
click at [191, 161] on input "checkbox" at bounding box center [193, 161] width 4 height 4
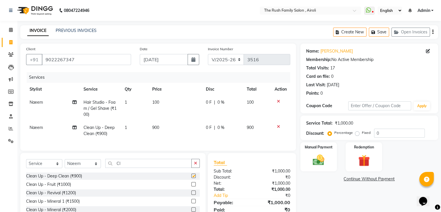
checkbox input "false"
click at [135, 167] on input "Cl" at bounding box center [148, 163] width 86 height 9
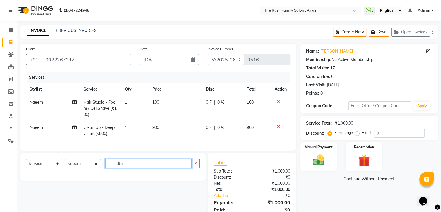
click at [135, 168] on input "dta" at bounding box center [148, 163] width 86 height 9
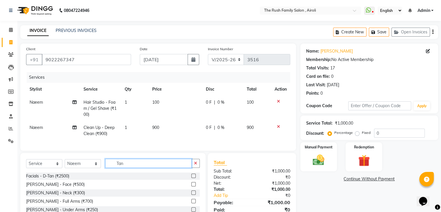
type input "Tan"
click at [191, 186] on label at bounding box center [193, 184] width 4 height 4
click at [191, 186] on input "checkbox" at bounding box center [193, 184] width 4 height 4
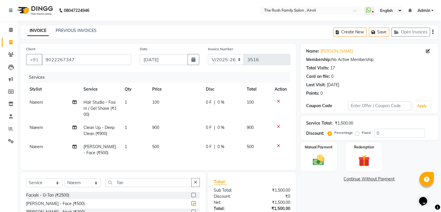
checkbox input "false"
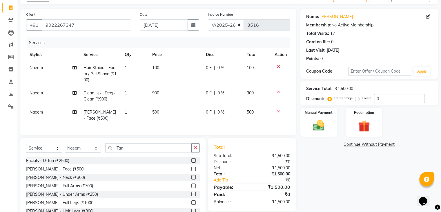
scroll to position [31, 0]
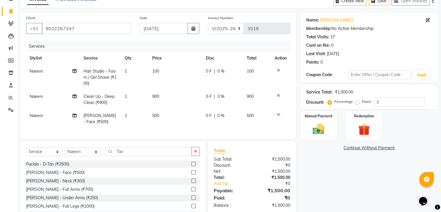
click at [207, 96] on span "0 F" at bounding box center [209, 96] width 6 height 6
select select "87642"
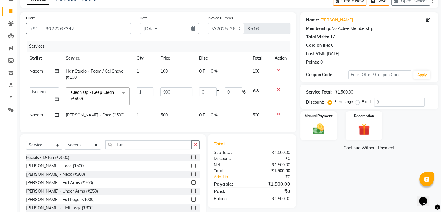
click at [207, 96] on input "0" at bounding box center [207, 91] width 17 height 9
type input "200"
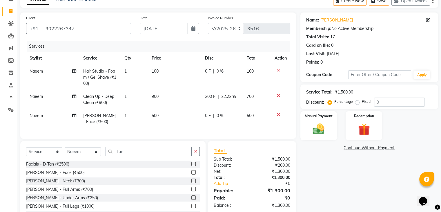
click at [186, 107] on td "900" at bounding box center [174, 99] width 53 height 19
select select "87642"
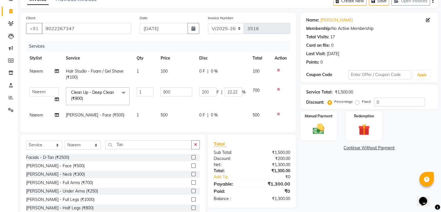
click at [199, 116] on span "0 F" at bounding box center [202, 115] width 6 height 6
select select "87642"
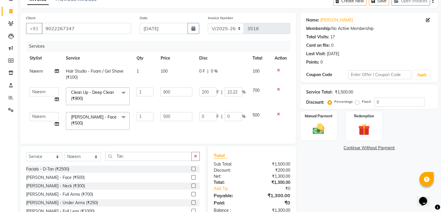
click at [199, 116] on input "0" at bounding box center [207, 116] width 17 height 9
type input "200"
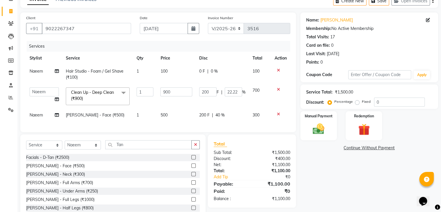
click at [184, 126] on div "Services Stylist Service Qty Price Disc Total Action Naeem Hair Studio - Foam /…" at bounding box center [158, 83] width 264 height 85
click at [51, 93] on select "Ajaz Alvira Asif Danish Guddi Jayesh Josh mumtaz Naeem Neha Riya Rush Swati" at bounding box center [44, 91] width 29 height 9
select select "87162"
click at [33, 114] on span "Naeem" at bounding box center [36, 114] width 13 height 5
select select "87642"
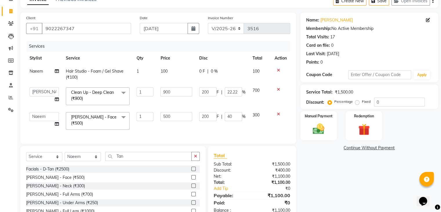
click at [33, 114] on select "Ajaz Alvira Asif Danish Guddi Jayesh Josh mumtaz Naeem Neha Riya Rush Swati" at bounding box center [44, 116] width 29 height 9
select select "87162"
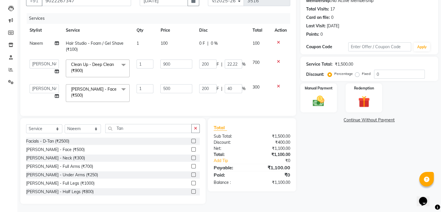
scroll to position [61, 0]
click at [316, 90] on div "Manual Payment" at bounding box center [318, 97] width 38 height 30
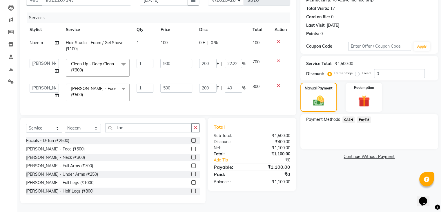
click at [367, 120] on span "PayTM" at bounding box center [364, 119] width 14 height 7
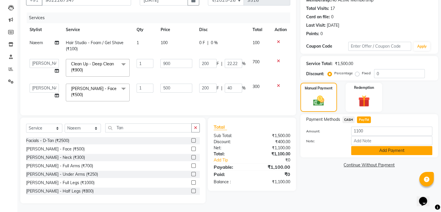
click at [366, 149] on button "Add Payment" at bounding box center [391, 150] width 81 height 9
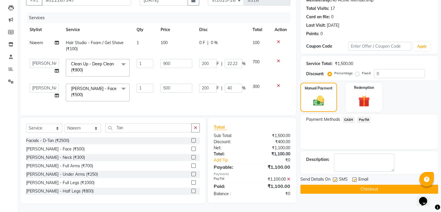
scroll to position [61, 0]
click at [334, 177] on label at bounding box center [335, 179] width 4 height 4
click at [334, 178] on input "checkbox" at bounding box center [335, 180] width 4 height 4
checkbox input "false"
click at [355, 177] on label at bounding box center [354, 179] width 4 height 4
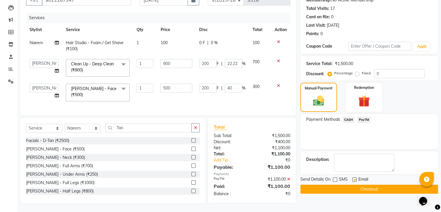
click at [355, 178] on input "checkbox" at bounding box center [354, 180] width 4 height 4
checkbox input "false"
click at [344, 192] on div "Name: Bhalchandra Membership: No Active Membership Total Visits: 17 Card on fil…" at bounding box center [371, 93] width 142 height 219
click at [346, 188] on button "Checkout" at bounding box center [369, 188] width 138 height 9
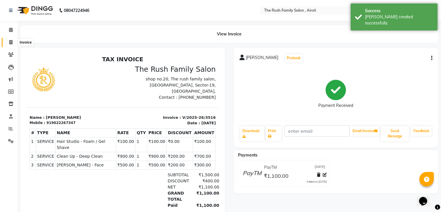
click at [8, 41] on span at bounding box center [11, 42] width 10 height 7
select select "service"
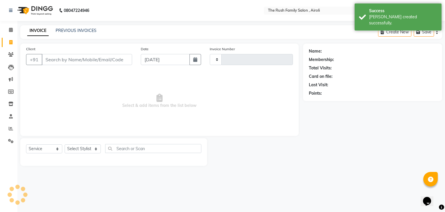
type input "3517"
select select "5419"
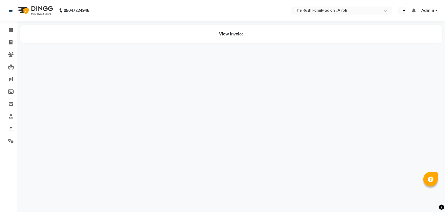
select select "en"
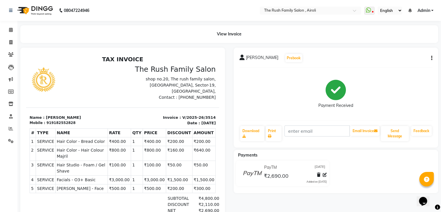
click at [66, 120] on div "919182552828" at bounding box center [60, 122] width 29 height 5
copy div "919182552828"
click at [12, 43] on icon at bounding box center [10, 42] width 3 height 4
select select "5419"
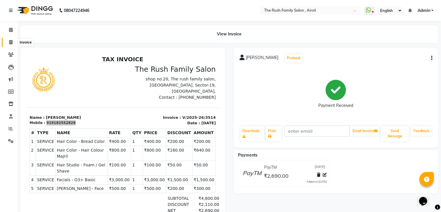
select select "service"
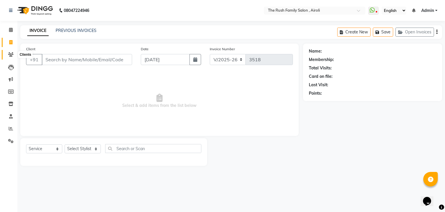
click at [11, 51] on span at bounding box center [11, 54] width 10 height 7
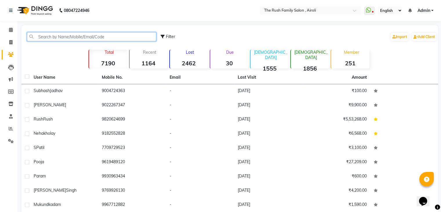
click at [56, 34] on input "text" at bounding box center [91, 36] width 129 height 9
paste input "919182552828"
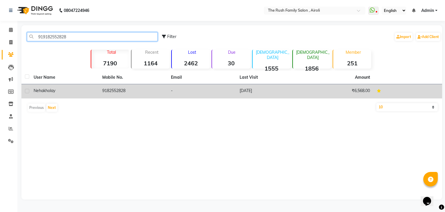
type input "919182552828"
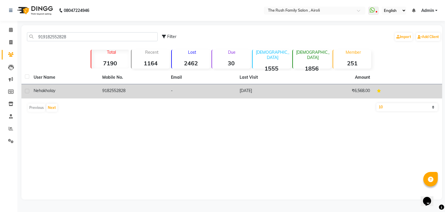
click at [107, 90] on td "9182552828" at bounding box center [133, 91] width 69 height 14
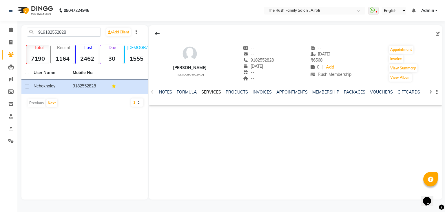
click at [211, 90] on link "SERVICES" at bounding box center [211, 91] width 20 height 5
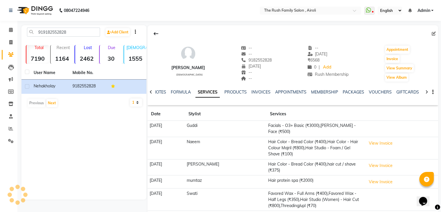
click at [211, 90] on link "SERVICES" at bounding box center [207, 92] width 24 height 10
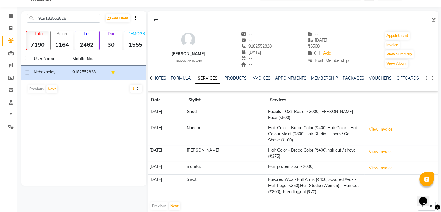
scroll to position [17, 0]
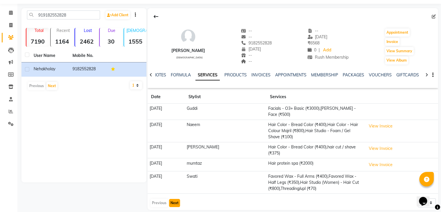
click at [177, 199] on button "Next" at bounding box center [174, 203] width 11 height 8
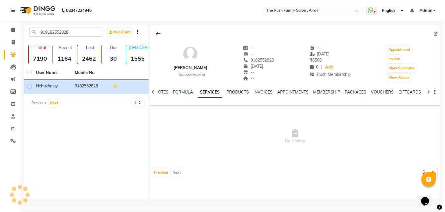
scroll to position [0, 0]
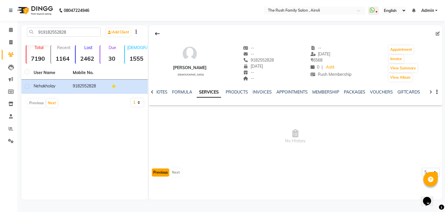
click at [159, 174] on button "Previous" at bounding box center [160, 172] width 17 height 8
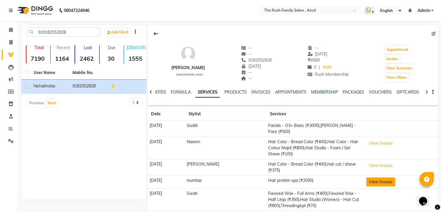
click at [383, 178] on button "View Invoice" at bounding box center [380, 181] width 29 height 9
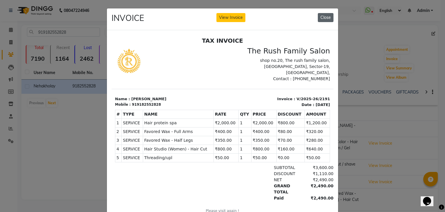
click at [328, 18] on button "Close" at bounding box center [326, 17] width 16 height 9
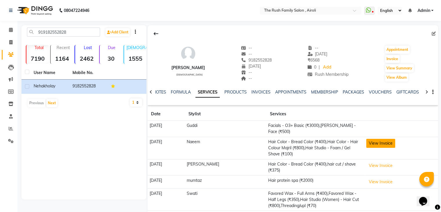
click at [366, 139] on button "View Invoice" at bounding box center [380, 143] width 29 height 9
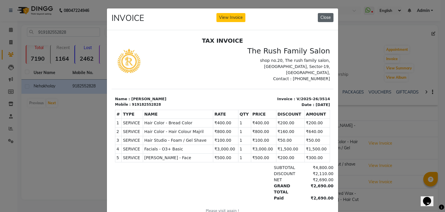
click at [322, 17] on button "Close" at bounding box center [326, 17] width 16 height 9
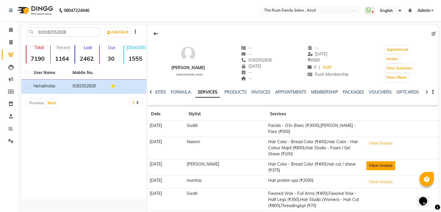
click at [367, 161] on button "View Invoice" at bounding box center [380, 165] width 29 height 9
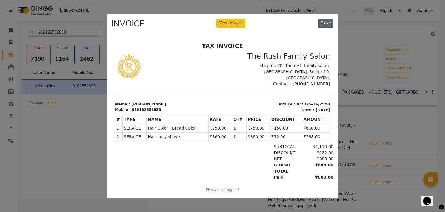
click at [322, 21] on button "Close" at bounding box center [326, 23] width 16 height 9
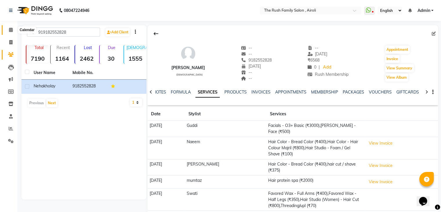
click at [9, 30] on icon at bounding box center [11, 30] width 4 height 4
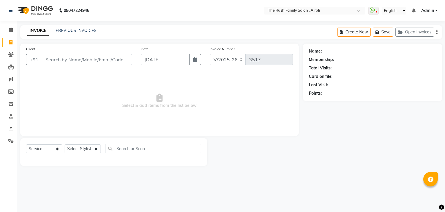
select select "5419"
select select "service"
click at [65, 58] on input "Client" at bounding box center [87, 59] width 90 height 11
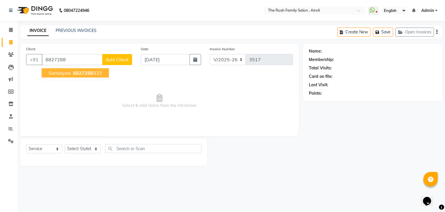
click at [59, 74] on span "Somaiyaa" at bounding box center [60, 73] width 22 height 6
type input "8827288332"
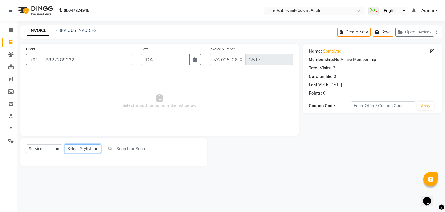
click at [92, 151] on select "Select Stylist [PERSON_NAME] [PERSON_NAME] Danish Guddi [PERSON_NAME] [PERSON_N…" at bounding box center [83, 148] width 36 height 9
select select "77430"
click at [65, 144] on select "Select Stylist [PERSON_NAME] [PERSON_NAME] Danish Guddi [PERSON_NAME] [PERSON_N…" at bounding box center [83, 148] width 36 height 9
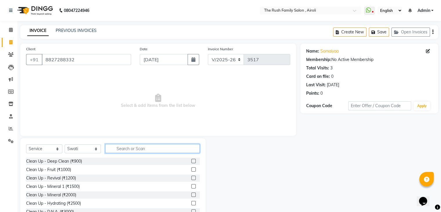
click at [128, 148] on input "text" at bounding box center [152, 148] width 94 height 9
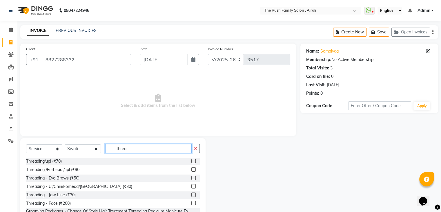
type input "threa"
click at [191, 178] on label at bounding box center [193, 177] width 4 height 4
click at [191, 178] on input "checkbox" at bounding box center [193, 178] width 4 height 4
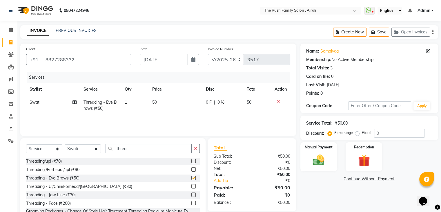
checkbox input "false"
click at [304, 155] on div "Manual Payment" at bounding box center [318, 156] width 38 height 30
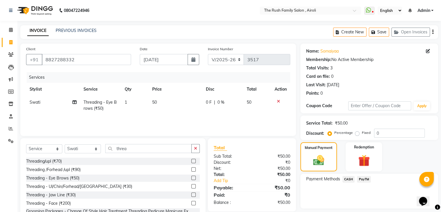
click at [363, 176] on span "PayTM" at bounding box center [364, 179] width 14 height 7
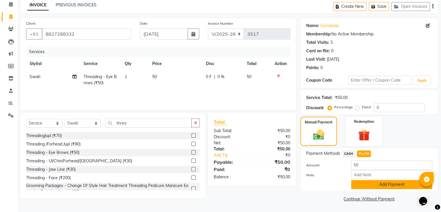
click at [384, 183] on button "Add Payment" at bounding box center [391, 184] width 81 height 9
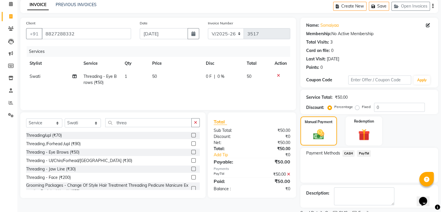
scroll to position [50, 0]
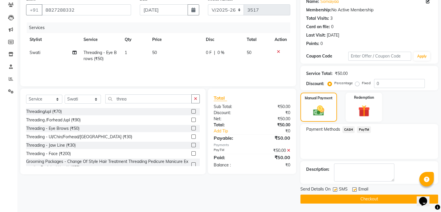
click at [334, 188] on label at bounding box center [335, 189] width 4 height 4
click at [334, 188] on input "checkbox" at bounding box center [335, 190] width 4 height 4
checkbox input "false"
click at [352, 189] on label at bounding box center [354, 189] width 4 height 4
click at [352, 189] on input "checkbox" at bounding box center [354, 190] width 4 height 4
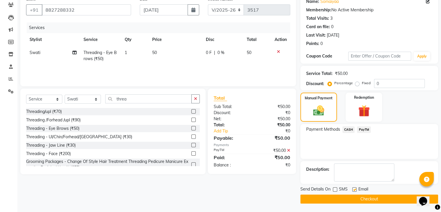
checkbox input "false"
click at [349, 194] on button "Checkout" at bounding box center [369, 198] width 138 height 9
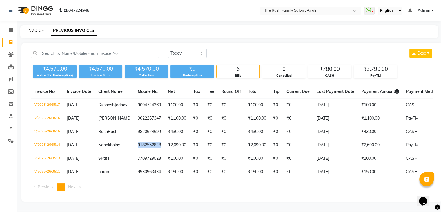
click at [37, 29] on link "INVOICE" at bounding box center [35, 30] width 17 height 5
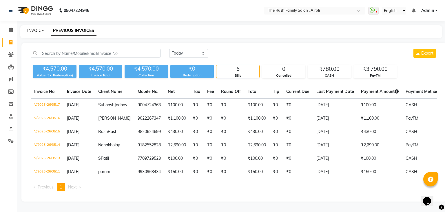
select select "5419"
select select "service"
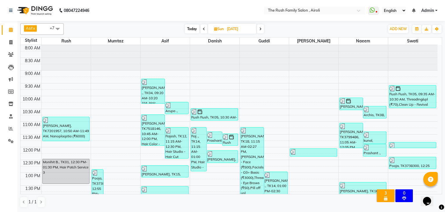
click at [220, 32] on span "[DATE]" at bounding box center [232, 29] width 48 height 10
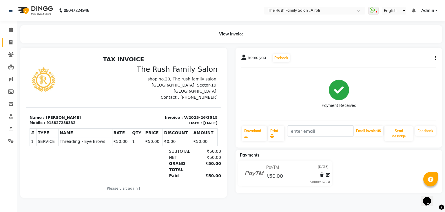
click at [11, 46] on link "Invoice" at bounding box center [9, 43] width 14 height 10
select select "5419"
select select "service"
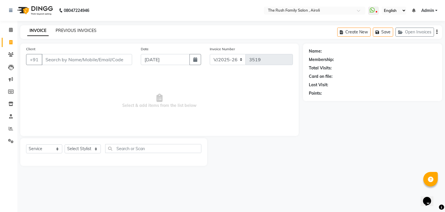
click at [84, 32] on link "PREVIOUS INVOICES" at bounding box center [76, 30] width 41 height 5
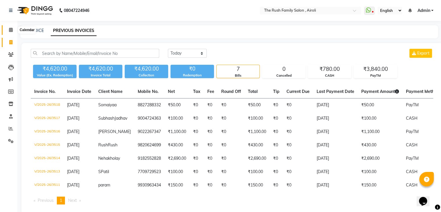
click at [9, 30] on icon at bounding box center [11, 30] width 4 height 4
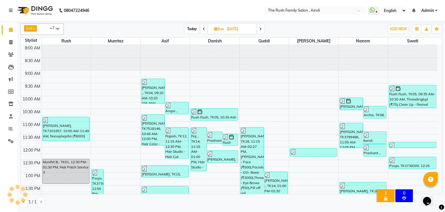
scroll to position [203, 0]
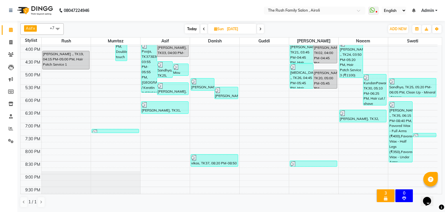
click at [224, 25] on span "Sun 31-08-2025" at bounding box center [232, 29] width 48 height 10
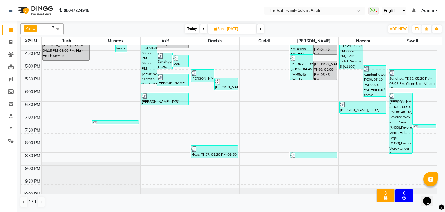
scroll to position [220, 0]
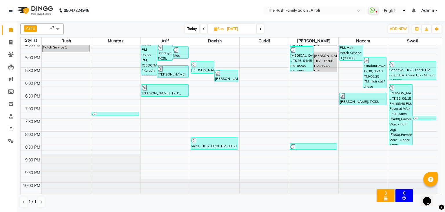
click at [226, 32] on input "[DATE]" at bounding box center [239, 29] width 29 height 9
select select "8"
select select "2025"
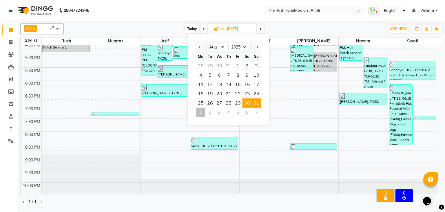
click at [248, 105] on span "30" at bounding box center [247, 102] width 9 height 9
type input "30-08-2025"
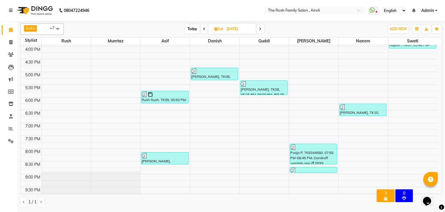
click at [223, 30] on span "Sat" at bounding box center [219, 29] width 12 height 4
select select "8"
select select "2025"
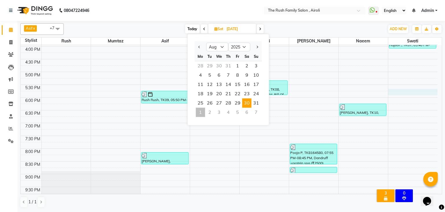
click at [416, 94] on div "8:00 AM 8:30 AM 9:00 AM 9:30 AM 10:00 AM 10:30 AM 11:00 AM 11:30 AM 12:00 PM 12…" at bounding box center [229, 33] width 417 height 382
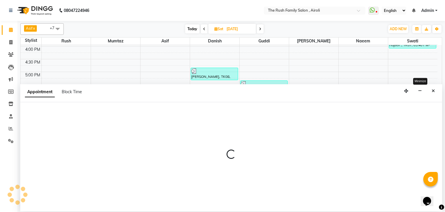
select select "77430"
select select "tentative"
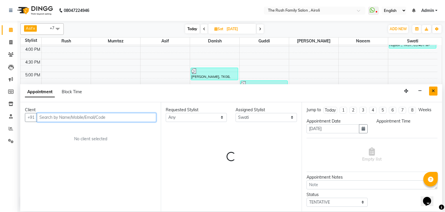
select select "1065"
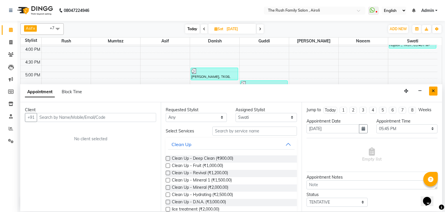
click at [436, 90] on button "Close" at bounding box center [433, 90] width 8 height 9
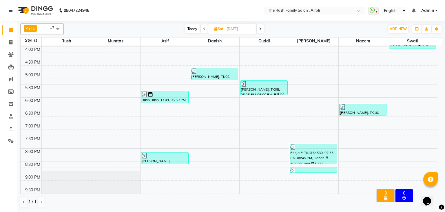
drag, startPoint x: 435, startPoint y: 79, endPoint x: 443, endPoint y: 129, distance: 50.5
click at [443, 129] on div "Asif x Danish x Josh x Naeem x Swati x Guddi x mumtaz x Rush x +7 Select All Ru…" at bounding box center [231, 116] width 428 height 190
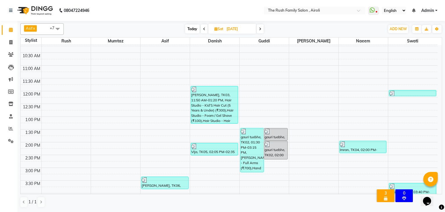
scroll to position [48, 0]
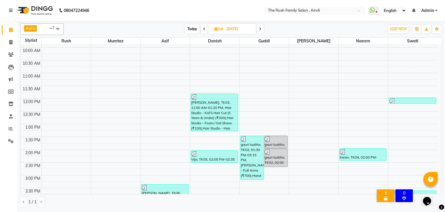
click at [219, 30] on span "Sat" at bounding box center [219, 29] width 12 height 4
select select "8"
select select "2025"
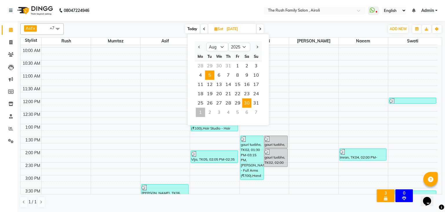
click at [210, 75] on span "5" at bounding box center [209, 74] width 9 height 9
type input "05-08-2025"
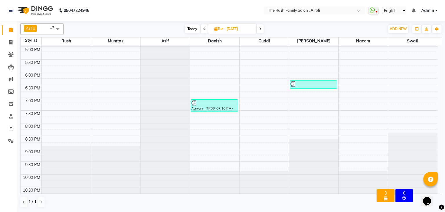
click at [231, 29] on input "05-08-2025" at bounding box center [239, 29] width 29 height 9
select select "8"
select select "2025"
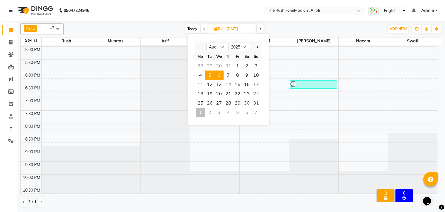
click at [220, 74] on span "6" at bounding box center [218, 74] width 9 height 9
type input "06-08-2025"
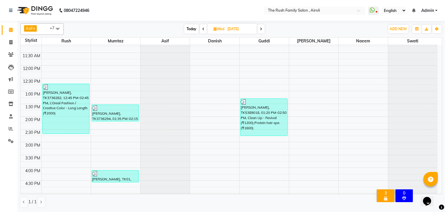
scroll to position [85, 0]
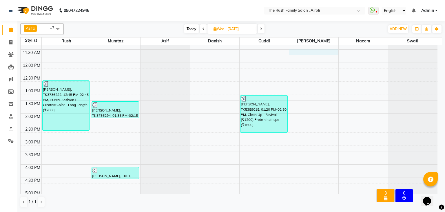
click at [308, 50] on div "8:00 AM 8:30 AM 9:00 AM 9:30 AM 10:00 AM 10:30 AM 11:00 AM 11:30 AM 12:00 PM 12…" at bounding box center [229, 151] width 417 height 382
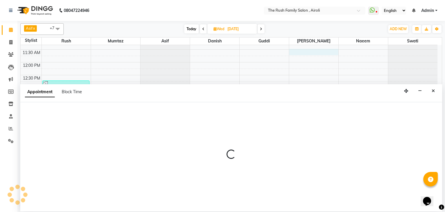
select select "87162"
select select "690"
select select "tentative"
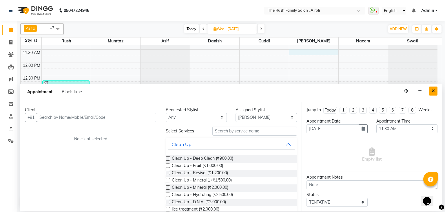
click at [433, 91] on icon "Close" at bounding box center [433, 91] width 3 height 4
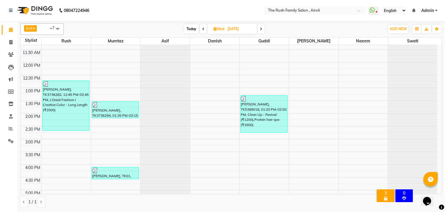
click at [243, 30] on input "06-08-2025" at bounding box center [240, 29] width 29 height 9
select select "8"
select select "2025"
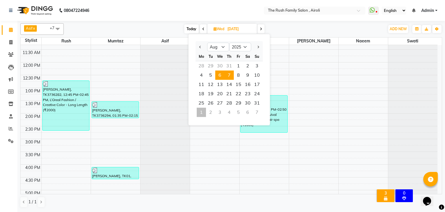
click at [232, 77] on span "7" at bounding box center [229, 74] width 9 height 9
type input "07-08-2025"
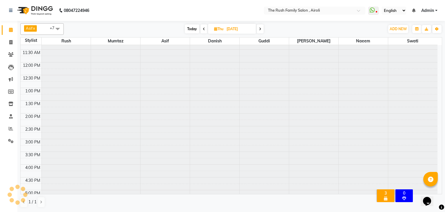
scroll to position [228, 0]
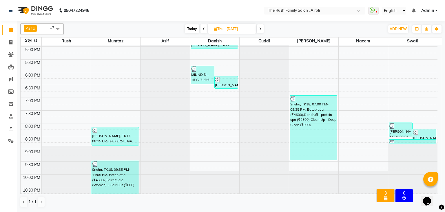
drag, startPoint x: 440, startPoint y: 88, endPoint x: 445, endPoint y: 148, distance: 59.6
click at [445, 148] on div "Asif x Danish x Josh x Naeem x Swati x Guddi x mumtaz x Rush x +7 Select All Ru…" at bounding box center [231, 116] width 428 height 190
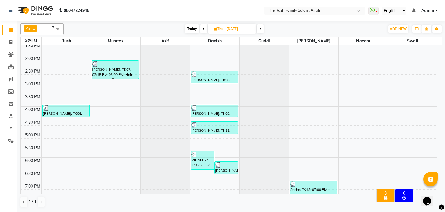
scroll to position [0, 0]
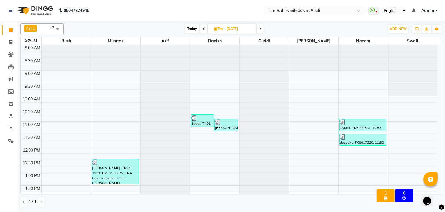
click at [228, 26] on input "07-08-2025" at bounding box center [239, 29] width 29 height 9
select select "8"
select select "2025"
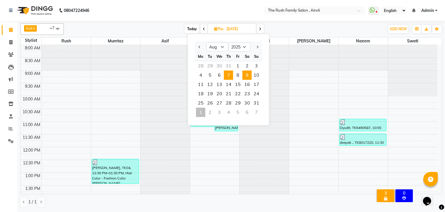
click at [249, 75] on span "9" at bounding box center [247, 74] width 9 height 9
type input "09-08-2025"
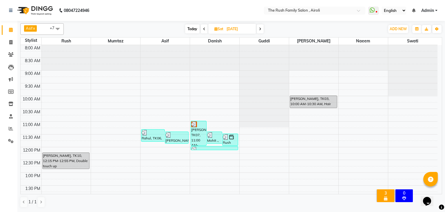
click at [231, 31] on input "09-08-2025" at bounding box center [239, 29] width 29 height 9
select select "8"
select select "2025"
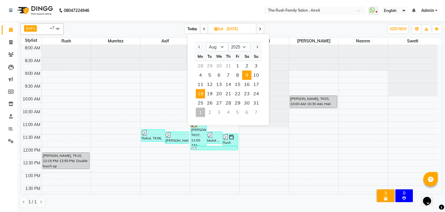
click at [200, 94] on span "18" at bounding box center [200, 93] width 9 height 9
type input "18-08-2025"
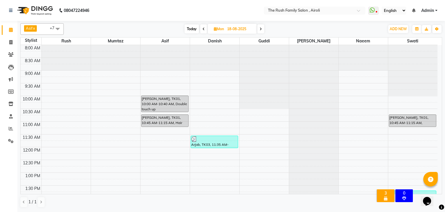
click at [240, 30] on input "18-08-2025" at bounding box center [239, 29] width 29 height 9
select select "8"
select select "2025"
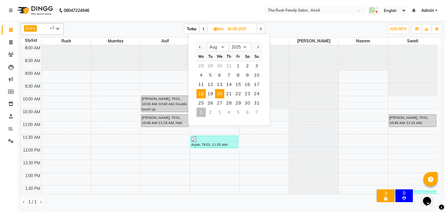
click at [222, 92] on span "20" at bounding box center [219, 93] width 9 height 9
type input "20-08-2025"
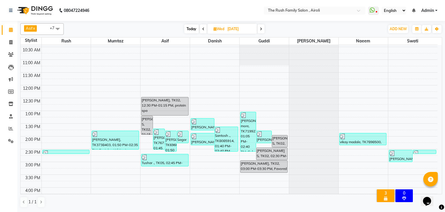
scroll to position [64, 0]
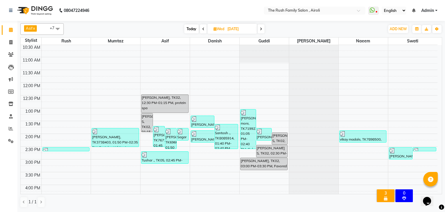
click at [229, 28] on input "20-08-2025" at bounding box center [240, 29] width 29 height 9
select select "8"
select select "2025"
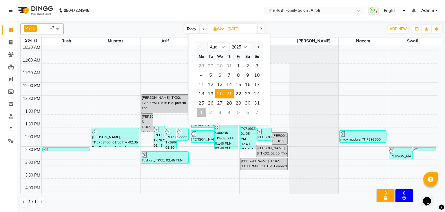
click at [231, 92] on span "21" at bounding box center [229, 93] width 9 height 9
type input "21-08-2025"
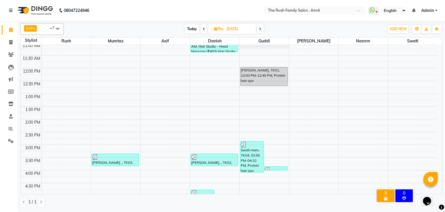
scroll to position [80, 0]
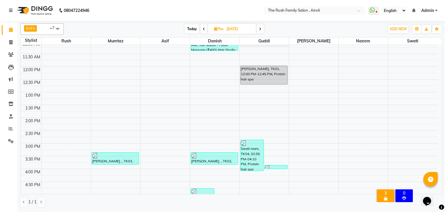
click at [227, 31] on input "21-08-2025" at bounding box center [239, 29] width 29 height 9
select select "8"
select select "2025"
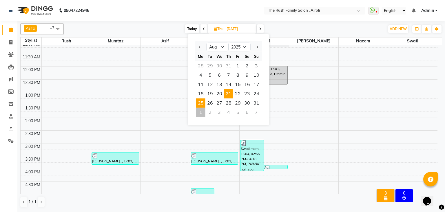
click at [203, 102] on span "25" at bounding box center [200, 102] width 9 height 9
type input "25-08-2025"
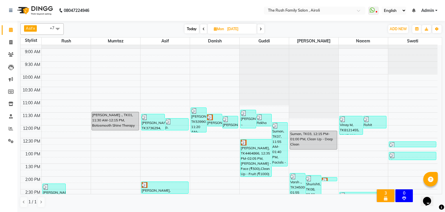
scroll to position [0, 0]
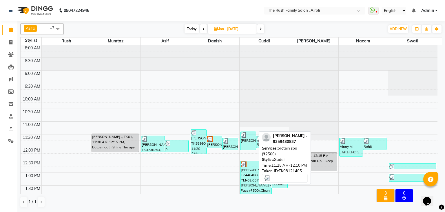
click at [246, 134] on img at bounding box center [244, 135] width 6 height 6
select select "3"
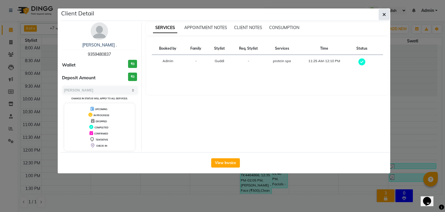
click at [383, 12] on icon "button" at bounding box center [384, 14] width 3 height 5
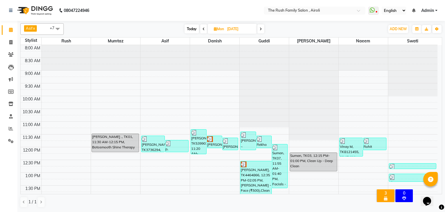
click at [223, 28] on span "Mon" at bounding box center [218, 29] width 13 height 4
select select "8"
select select "2025"
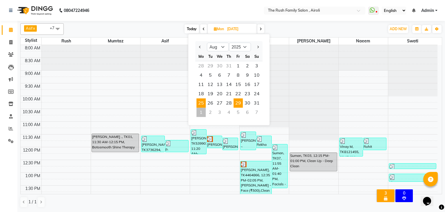
click at [236, 102] on span "29" at bounding box center [238, 102] width 9 height 9
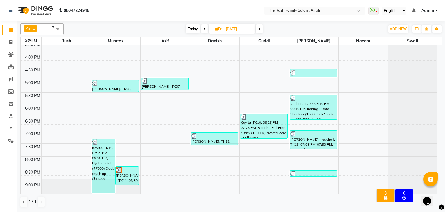
scroll to position [198, 0]
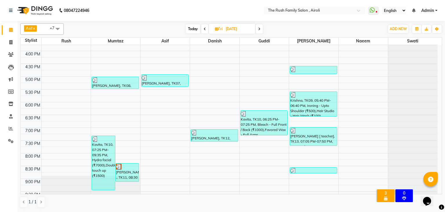
click at [261, 28] on span at bounding box center [259, 28] width 7 height 9
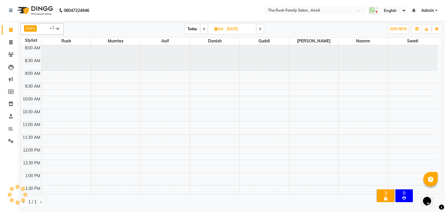
scroll to position [228, 0]
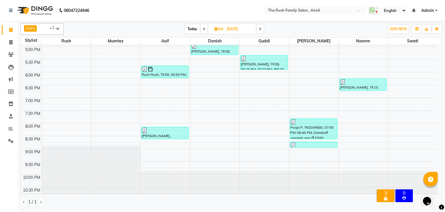
click at [261, 28] on icon at bounding box center [260, 28] width 2 height 3
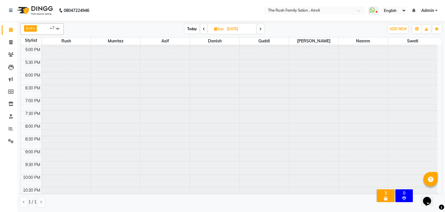
type input "[DATE]"
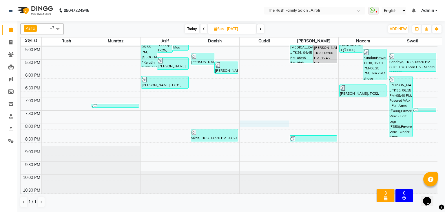
click at [267, 125] on div "8:00 AM 8:30 AM 9:00 AM 9:30 AM 10:00 AM 10:30 AM 11:00 AM 11:30 AM 12:00 PM 12…" at bounding box center [229, 8] width 417 height 382
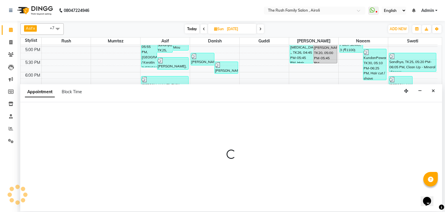
select select "60158"
select select "tentative"
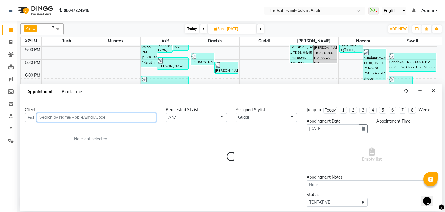
select select "1200"
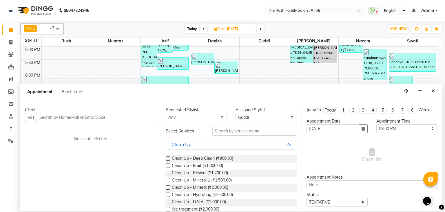
click at [262, 26] on span at bounding box center [260, 28] width 7 height 9
type input "[DATE]"
select select "1200"
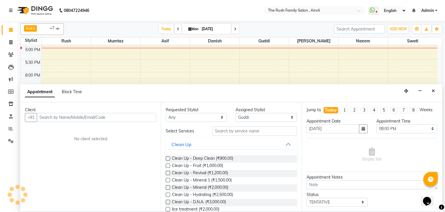
click at [262, 26] on div "Today Mon 01-09-2025" at bounding box center [199, 29] width 265 height 9
click at [234, 29] on icon at bounding box center [235, 28] width 2 height 3
type input "02-09-2025"
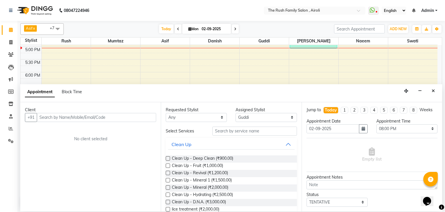
select select "1200"
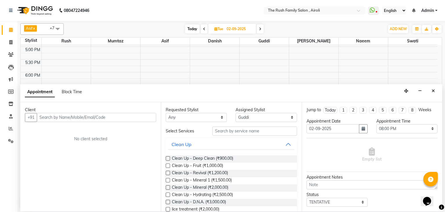
click at [234, 29] on input "02-09-2025" at bounding box center [239, 29] width 29 height 9
select select "9"
select select "2025"
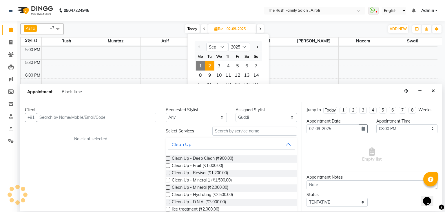
click at [234, 29] on input "02-09-2025" at bounding box center [239, 29] width 29 height 9
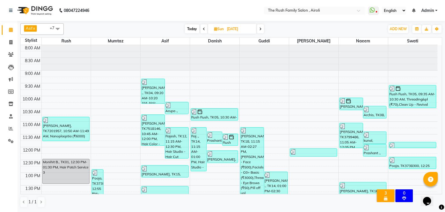
click at [219, 29] on span "Sun" at bounding box center [219, 29] width 12 height 4
select select "8"
select select "2025"
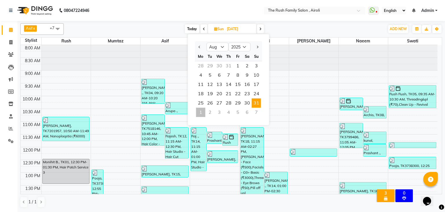
click at [191, 27] on span "Today" at bounding box center [192, 28] width 14 height 9
type input "[DATE]"
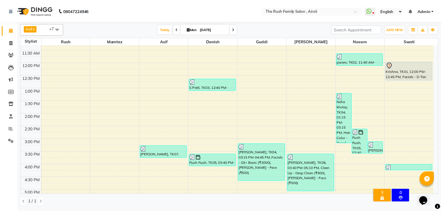
scroll to position [93, 0]
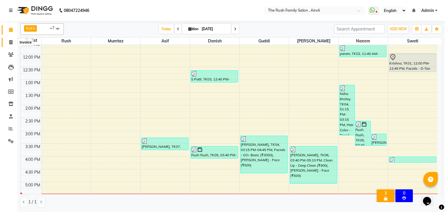
click at [8, 43] on span at bounding box center [11, 42] width 10 height 7
select select "5419"
select select "service"
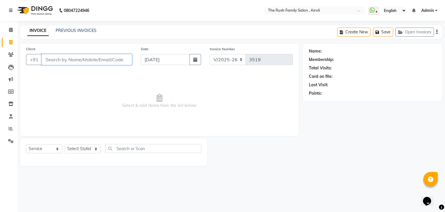
click at [81, 61] on input "Client" at bounding box center [87, 59] width 90 height 11
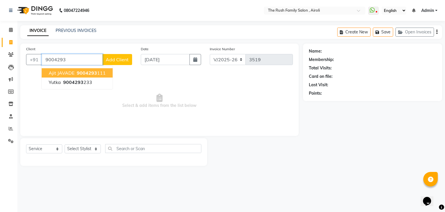
click at [78, 74] on span "9004293" at bounding box center [87, 73] width 20 height 6
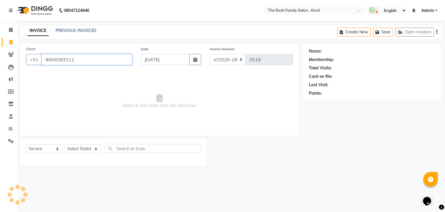
type input "9004293111"
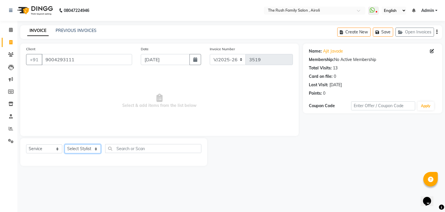
click at [86, 150] on select "Select Stylist [PERSON_NAME] [PERSON_NAME] Danish Guddi [PERSON_NAME] [PERSON_N…" at bounding box center [83, 148] width 36 height 9
select select "88452"
click at [65, 144] on select "Select Stylist [PERSON_NAME] [PERSON_NAME] Danish Guddi [PERSON_NAME] [PERSON_N…" at bounding box center [83, 148] width 36 height 9
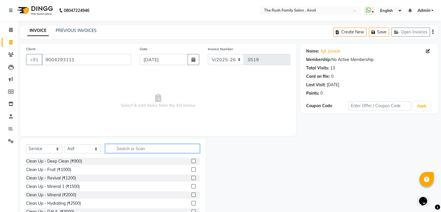
click at [117, 149] on input "text" at bounding box center [152, 148] width 94 height 9
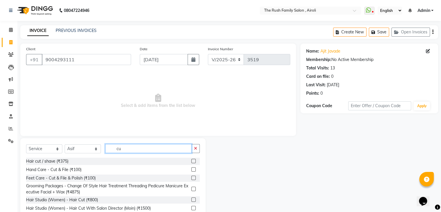
type input "c"
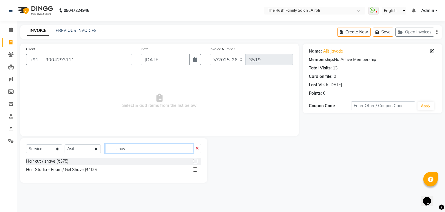
type input "shav"
click at [194, 160] on label at bounding box center [195, 161] width 4 height 4
click at [194, 160] on input "checkbox" at bounding box center [195, 161] width 4 height 4
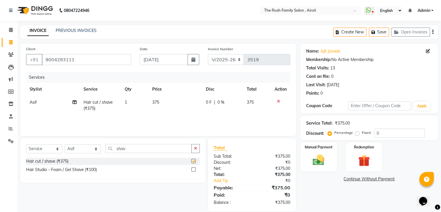
checkbox input "false"
click at [149, 150] on input "shav" at bounding box center [148, 148] width 86 height 9
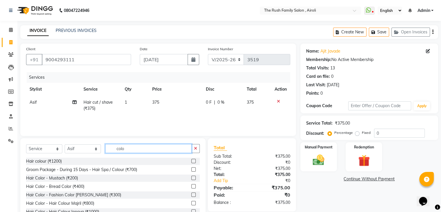
type input "colo"
click at [191, 202] on label at bounding box center [193, 203] width 4 height 4
click at [191, 202] on input "checkbox" at bounding box center [193, 203] width 4 height 4
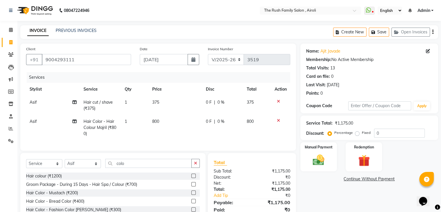
checkbox input "false"
click at [220, 122] on span "0 %" at bounding box center [220, 121] width 7 height 6
select select "88452"
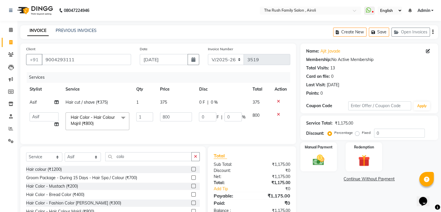
click at [220, 122] on td "0 F | 0 %" at bounding box center [221, 121] width 53 height 25
click at [231, 116] on input "0" at bounding box center [232, 116] width 17 height 9
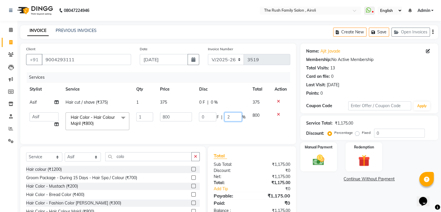
type input "20"
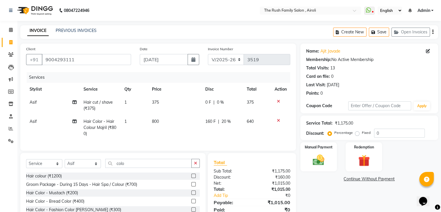
click at [207, 134] on div "Services Stylist Service Qty Price Disc Total Action Asif Hair cut / shave (₹37…" at bounding box center [158, 108] width 264 height 73
click at [208, 101] on span "0 F" at bounding box center [208, 102] width 6 height 6
select select "88452"
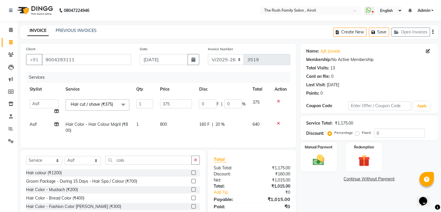
click at [208, 101] on input "0" at bounding box center [207, 103] width 17 height 9
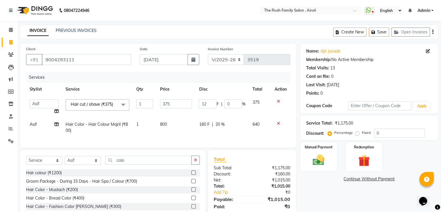
type input "125"
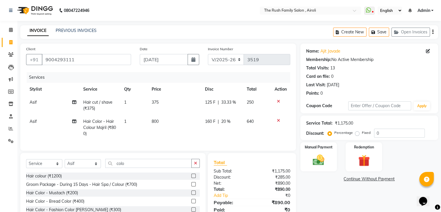
click at [198, 109] on tr "Asif Hair cut / shave (₹375) 1 375 125 F | 33.33 % 250" at bounding box center [158, 105] width 264 height 19
click at [329, 167] on div "Manual Payment" at bounding box center [318, 156] width 38 height 30
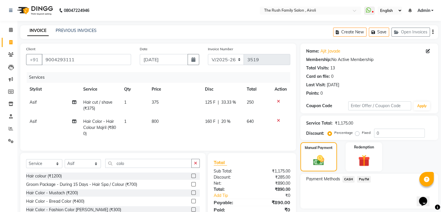
click at [351, 179] on span "CASH" at bounding box center [348, 179] width 12 height 7
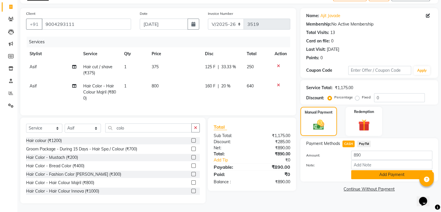
click at [394, 172] on button "Add Payment" at bounding box center [391, 174] width 81 height 9
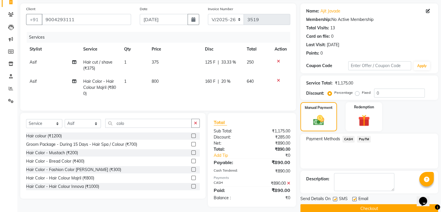
scroll to position [50, 0]
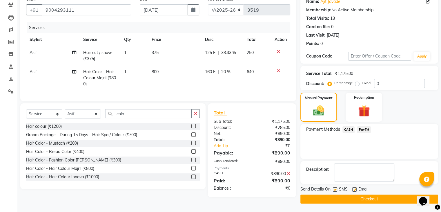
click at [334, 188] on label at bounding box center [335, 189] width 4 height 4
click at [334, 188] on input "checkbox" at bounding box center [335, 190] width 4 height 4
checkbox input "false"
click at [355, 190] on label at bounding box center [354, 189] width 4 height 4
click at [355, 190] on input "checkbox" at bounding box center [354, 190] width 4 height 4
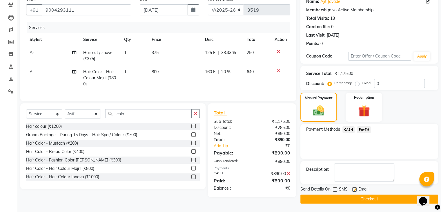
checkbox input "false"
click at [353, 195] on button "Checkout" at bounding box center [369, 198] width 138 height 9
